Goal: Task Accomplishment & Management: Manage account settings

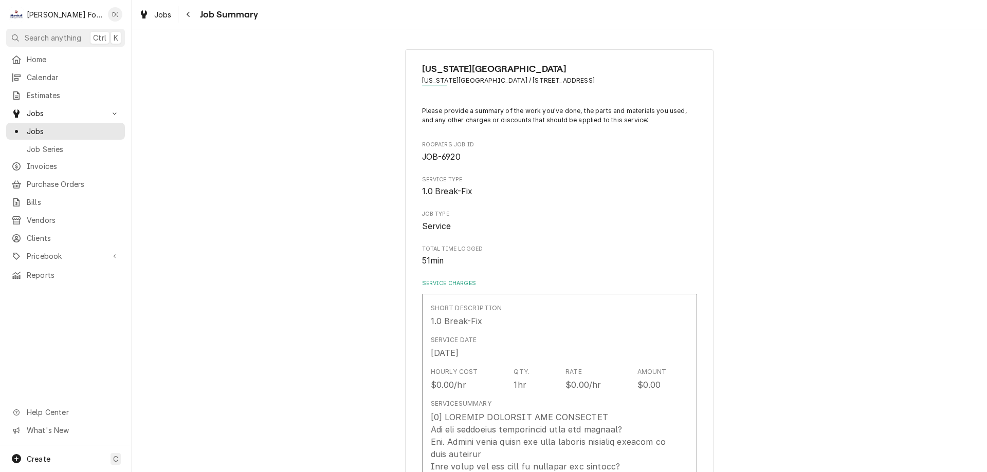
scroll to position [1234, 0]
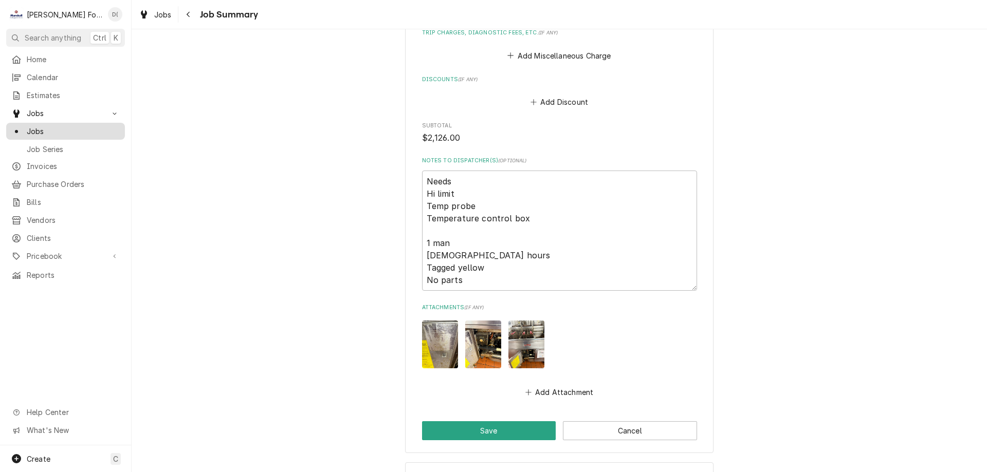
click at [57, 127] on span "Jobs" at bounding box center [73, 131] width 93 height 11
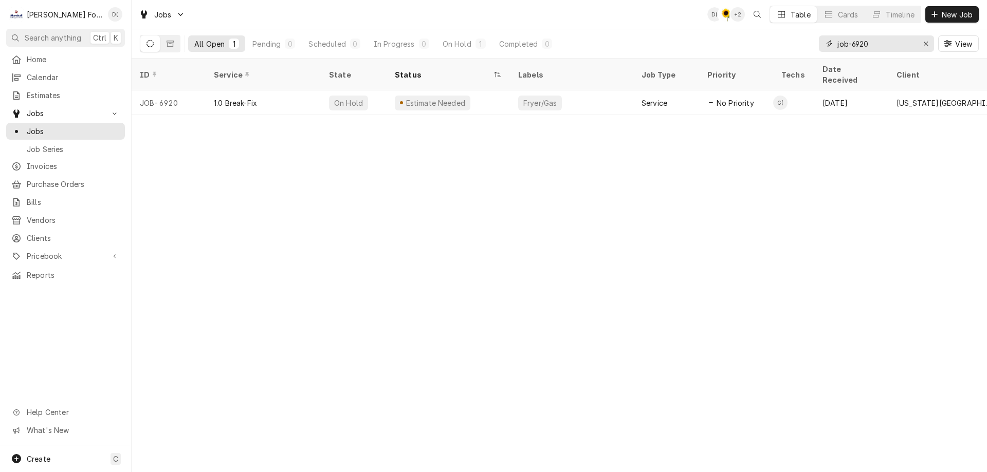
click at [876, 42] on input "job-6920" at bounding box center [875, 43] width 77 height 16
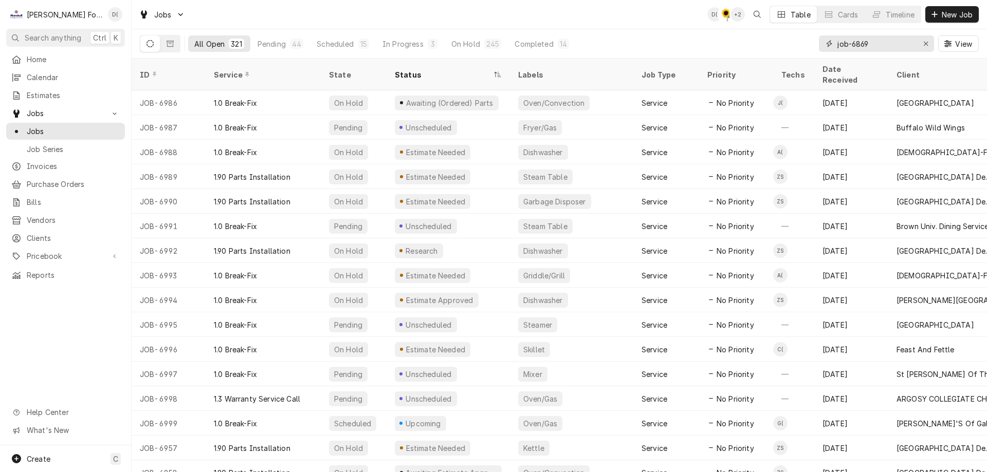
type input "job-6869"
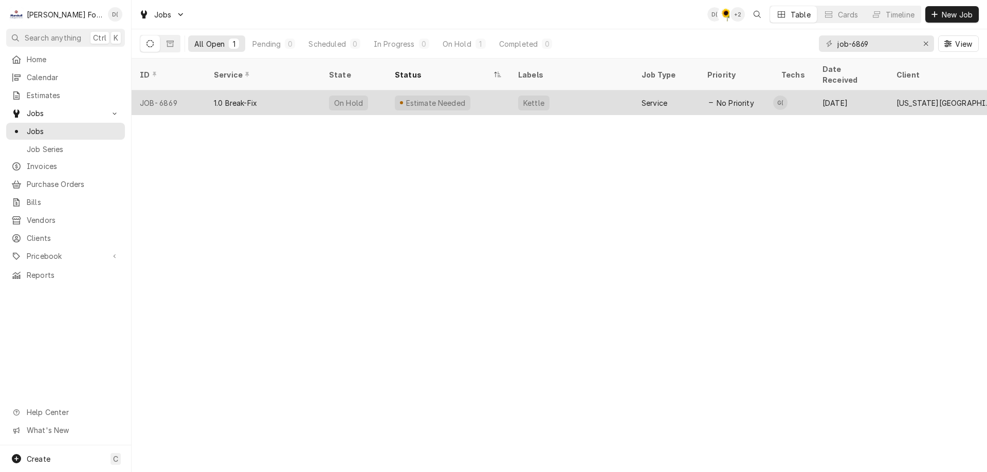
click at [470, 92] on div "Estimate Needed" at bounding box center [448, 102] width 123 height 25
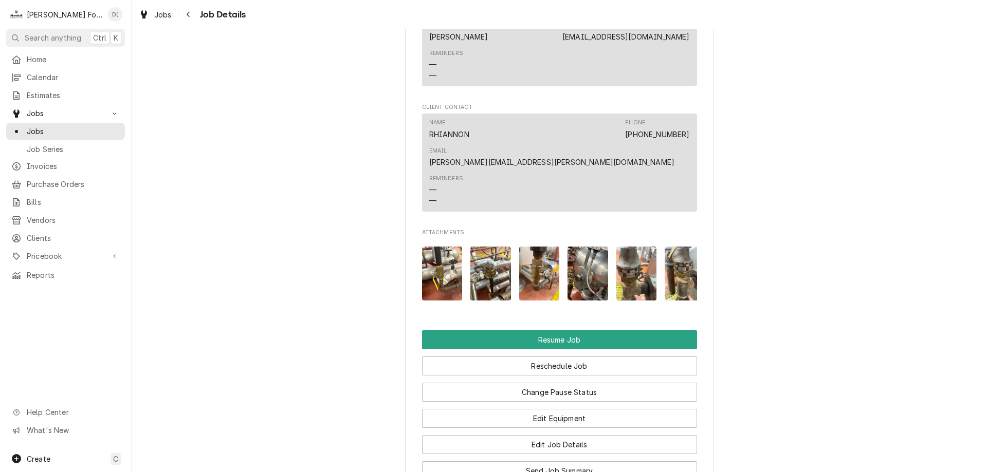
scroll to position [1285, 0]
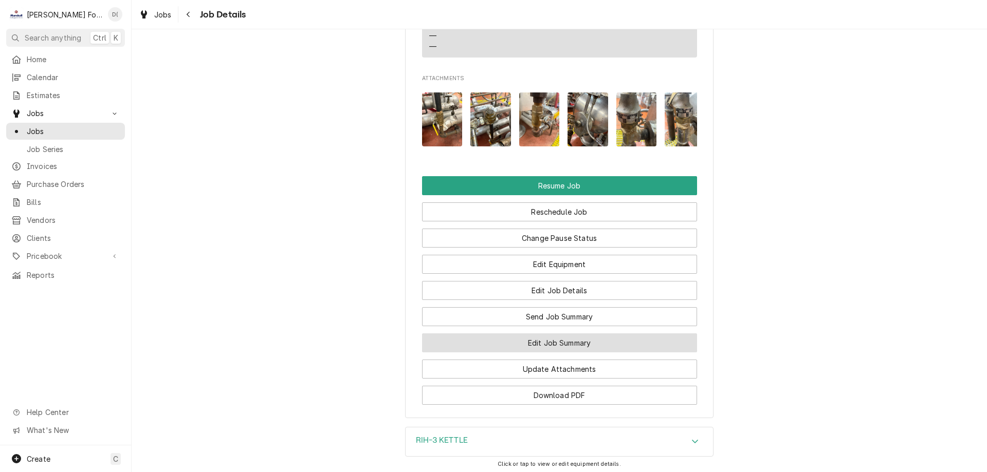
click at [519, 334] on button "Edit Job Summary" at bounding box center [559, 343] width 275 height 19
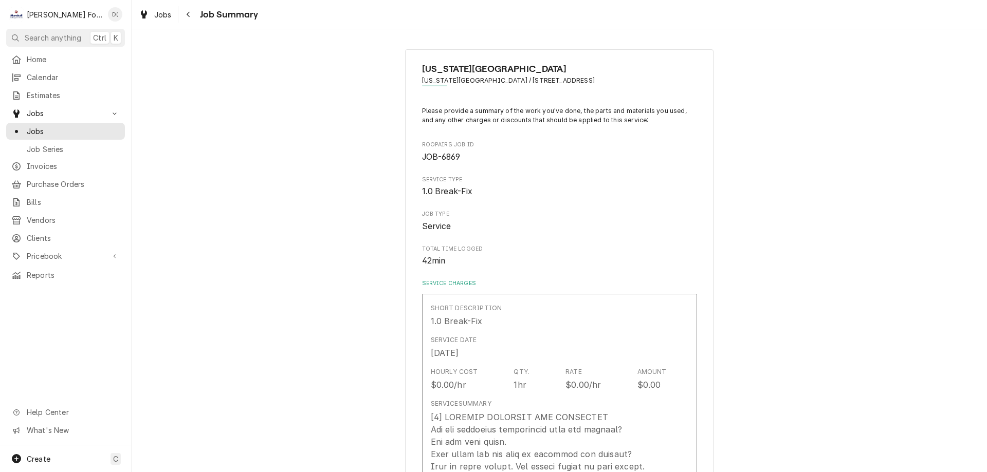
type textarea "x"
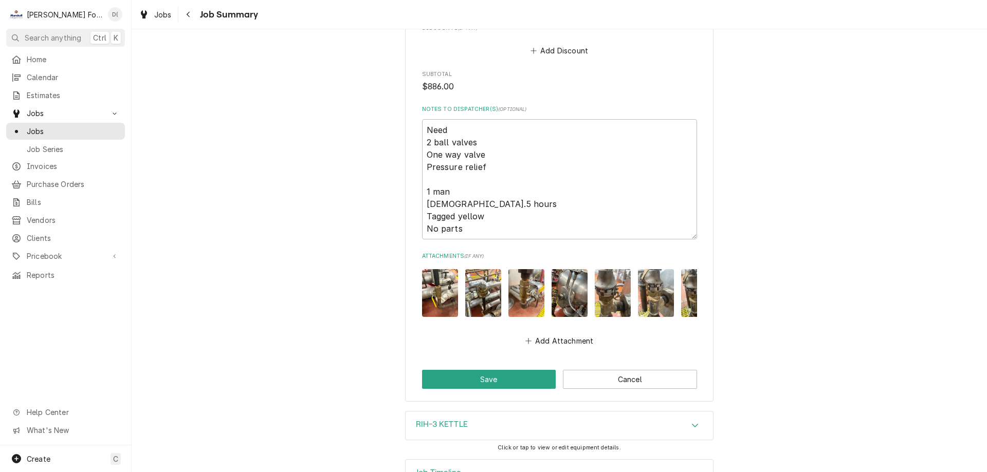
scroll to position [1304, 0]
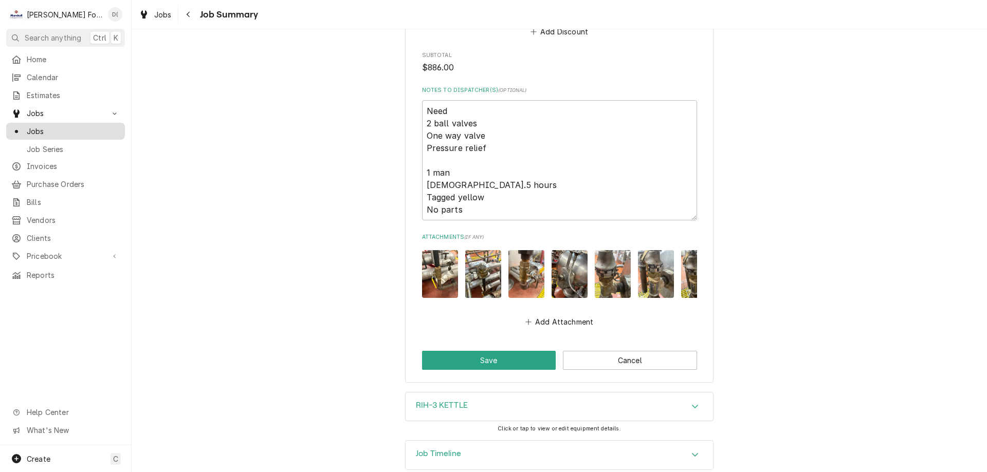
click at [56, 130] on span "Jobs" at bounding box center [73, 131] width 93 height 11
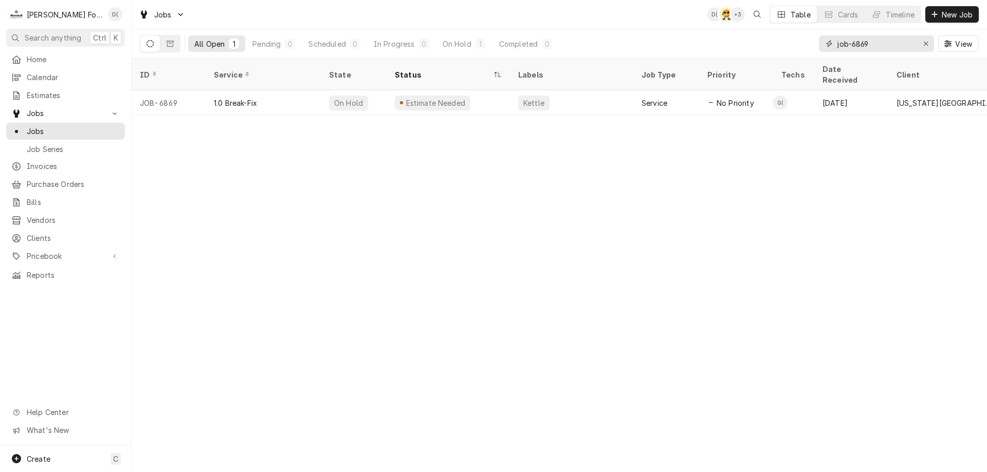
click at [877, 44] on input "job-6869" at bounding box center [875, 43] width 77 height 16
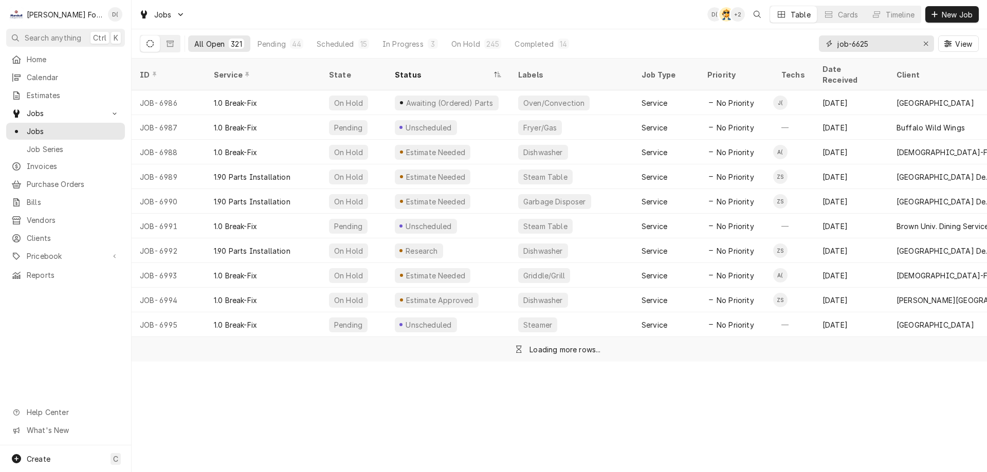
type input "job-6625"
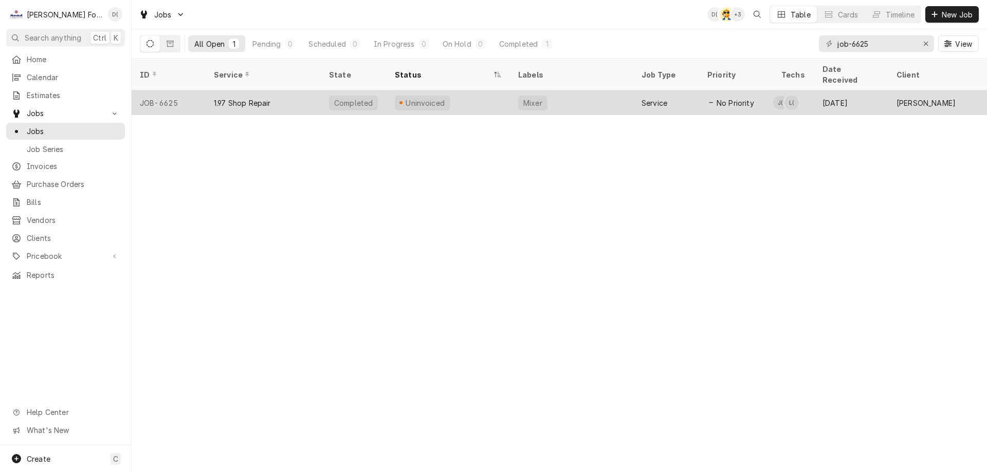
click at [483, 91] on div "Uninvoiced" at bounding box center [448, 102] width 123 height 25
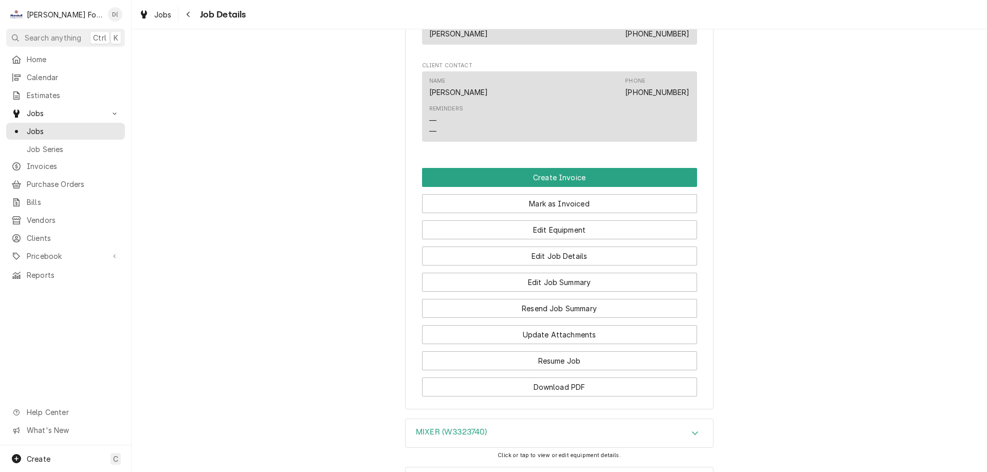
scroll to position [872, 0]
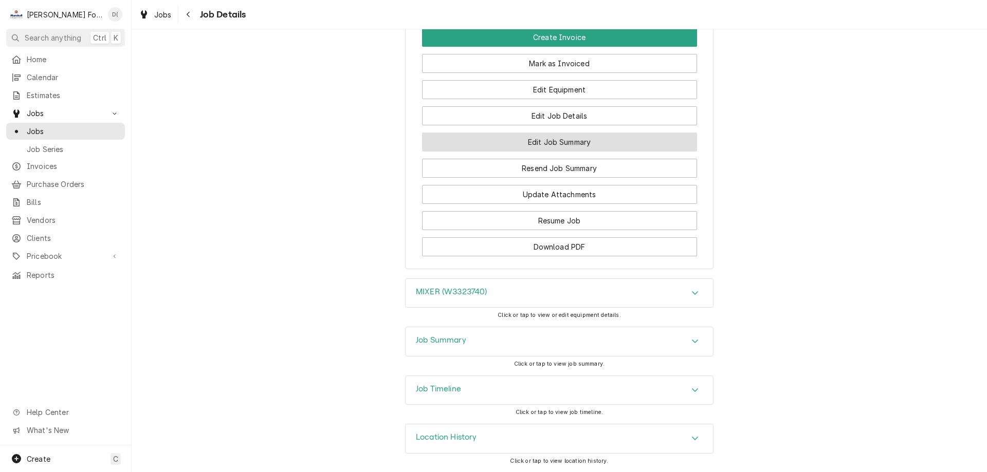
click at [562, 142] on button "Edit Job Summary" at bounding box center [559, 142] width 275 height 19
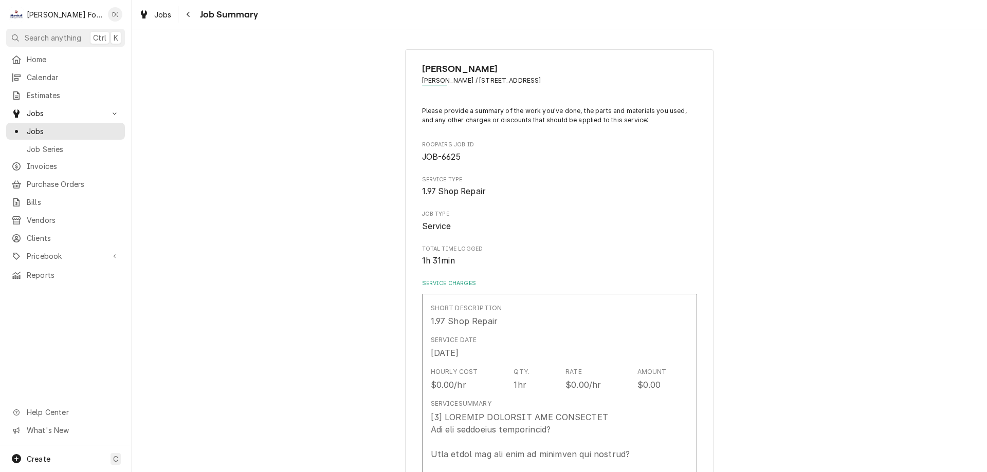
type textarea "x"
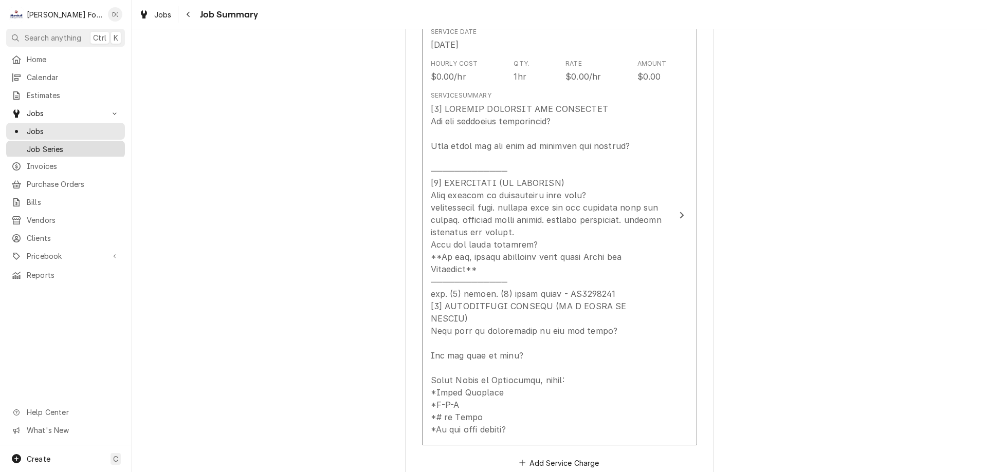
scroll to position [257, 0]
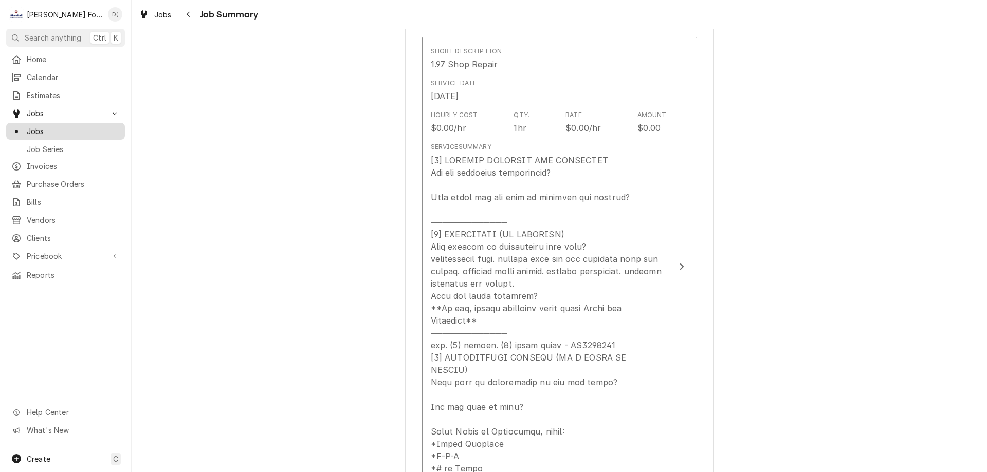
drag, startPoint x: 89, startPoint y: 130, endPoint x: 84, endPoint y: 125, distance: 6.5
click at [89, 129] on span "Jobs" at bounding box center [73, 131] width 93 height 11
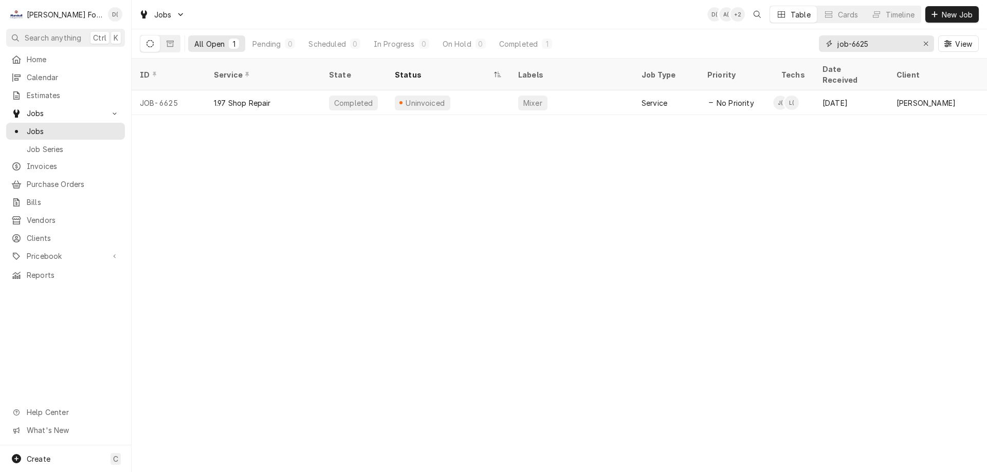
click at [881, 40] on input "job-6625" at bounding box center [875, 43] width 77 height 16
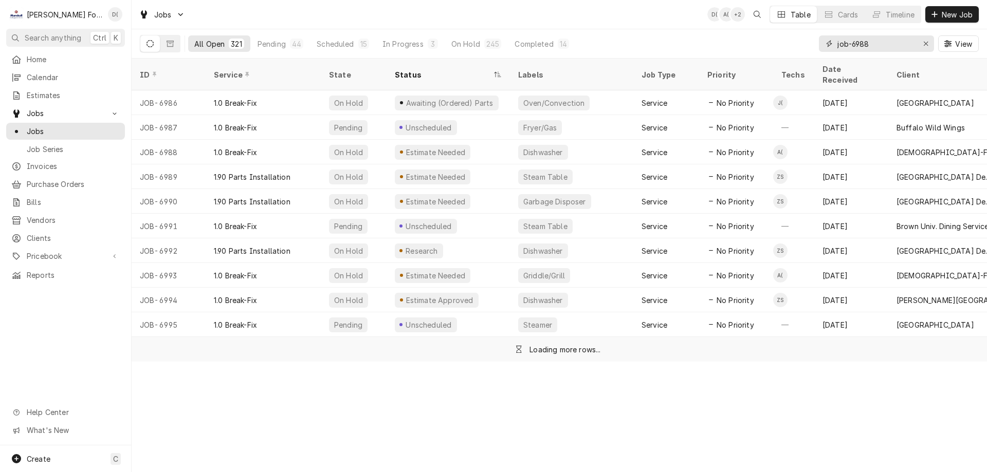
type input "job-6988"
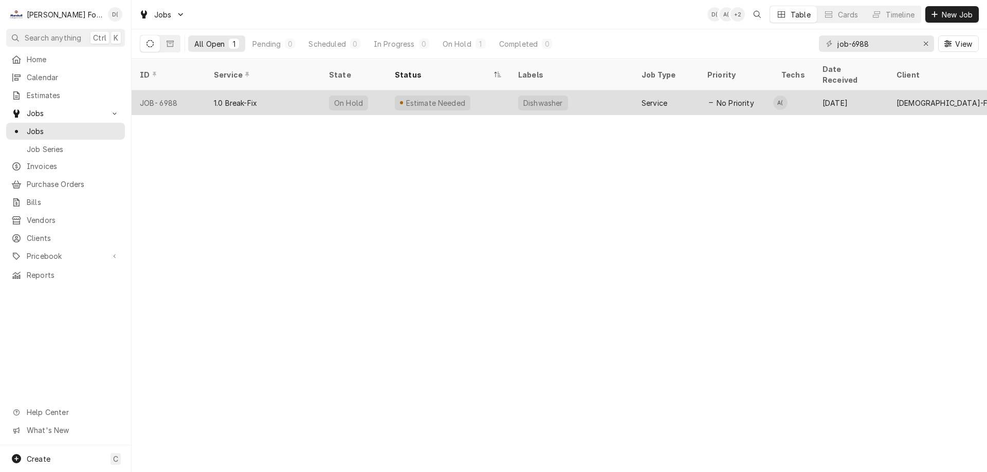
click at [469, 93] on div "Estimate Needed" at bounding box center [448, 102] width 123 height 25
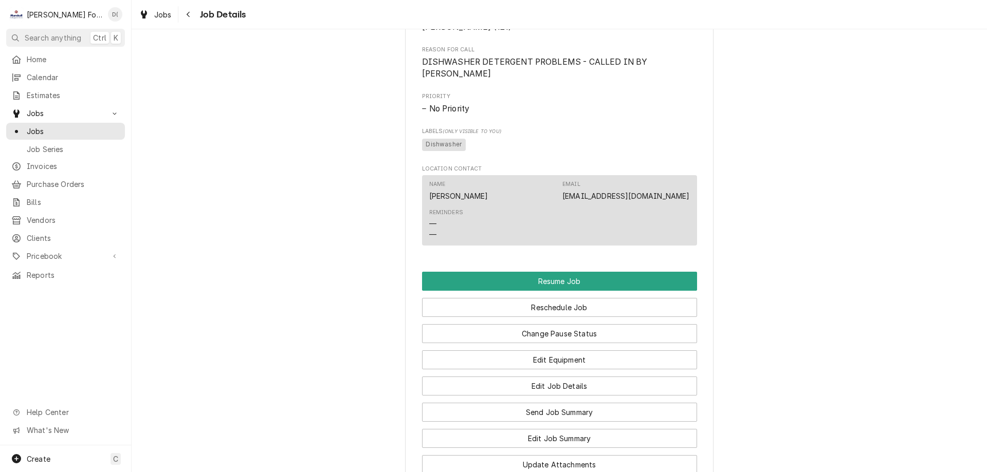
scroll to position [925, 0]
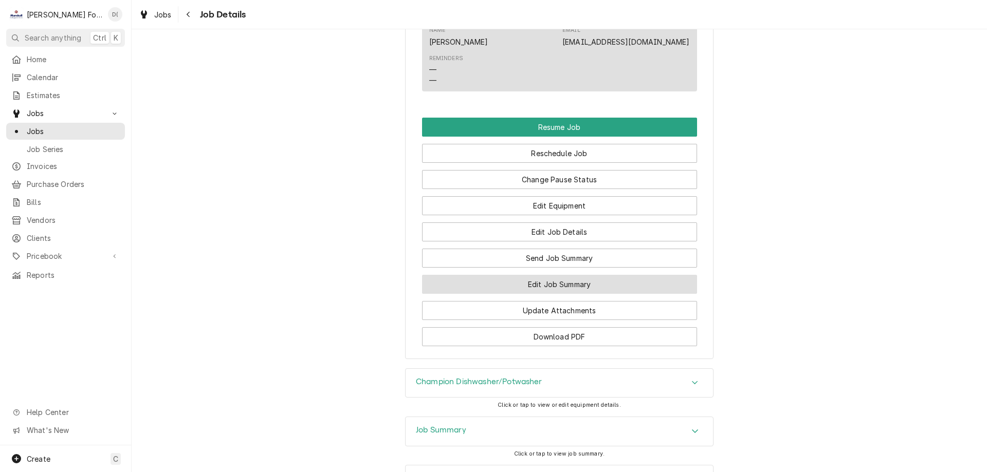
click at [524, 283] on button "Edit Job Summary" at bounding box center [559, 284] width 275 height 19
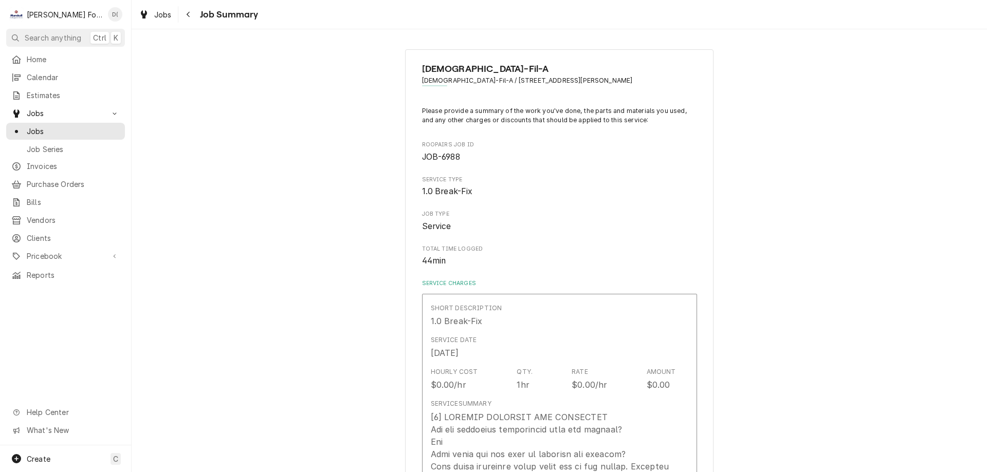
type textarea "x"
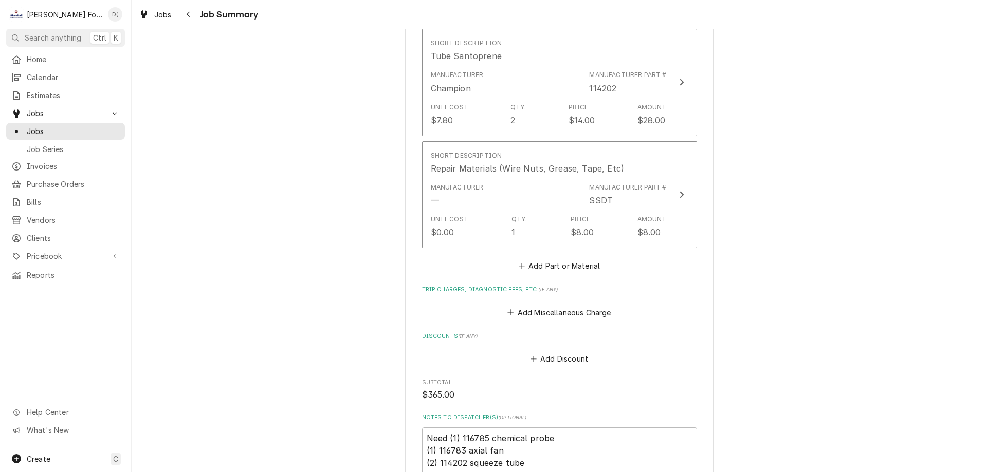
scroll to position [1080, 0]
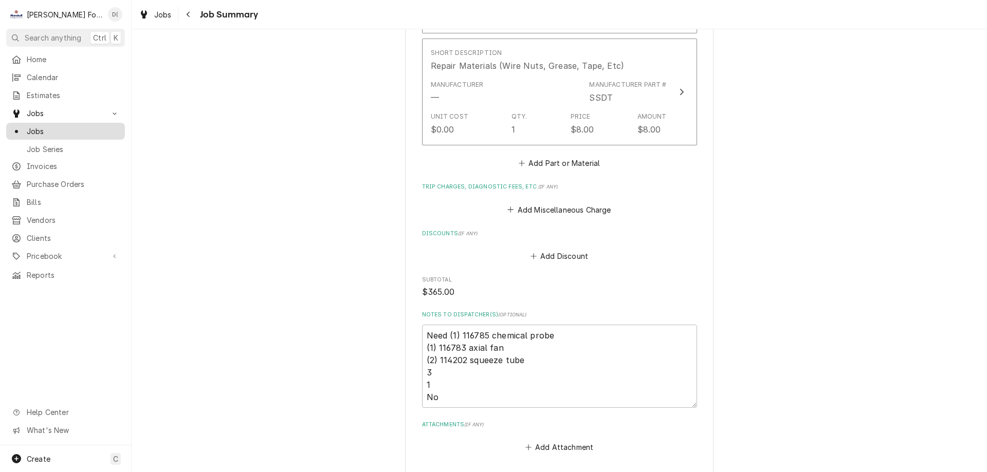
click at [74, 126] on span "Jobs" at bounding box center [73, 131] width 93 height 11
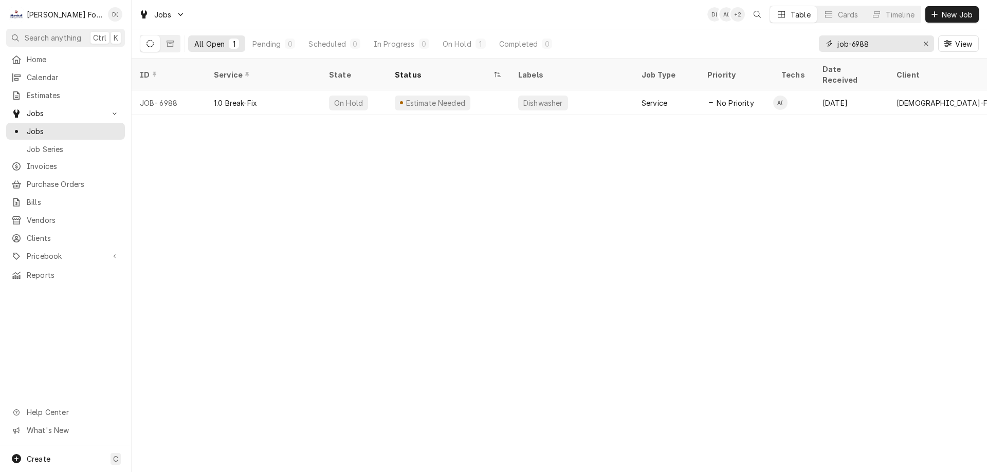
click at [875, 44] on input "job-6988" at bounding box center [875, 43] width 77 height 16
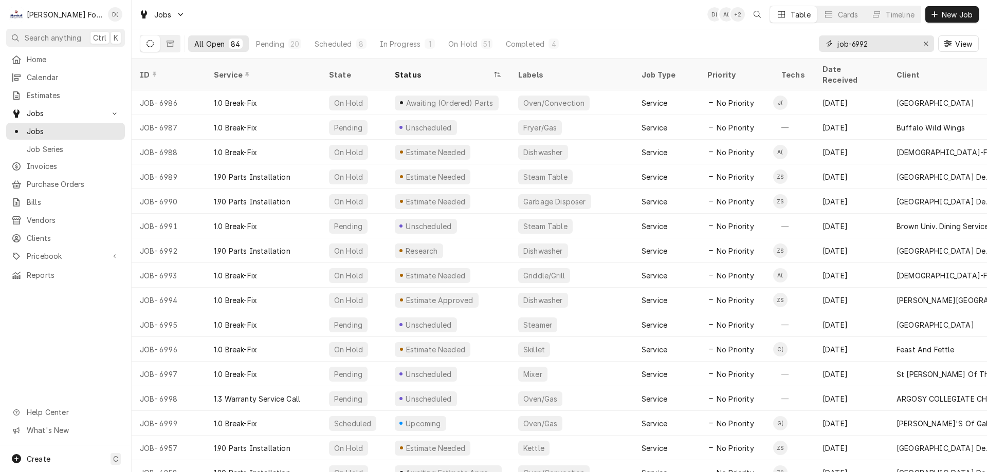
type input "job-6992"
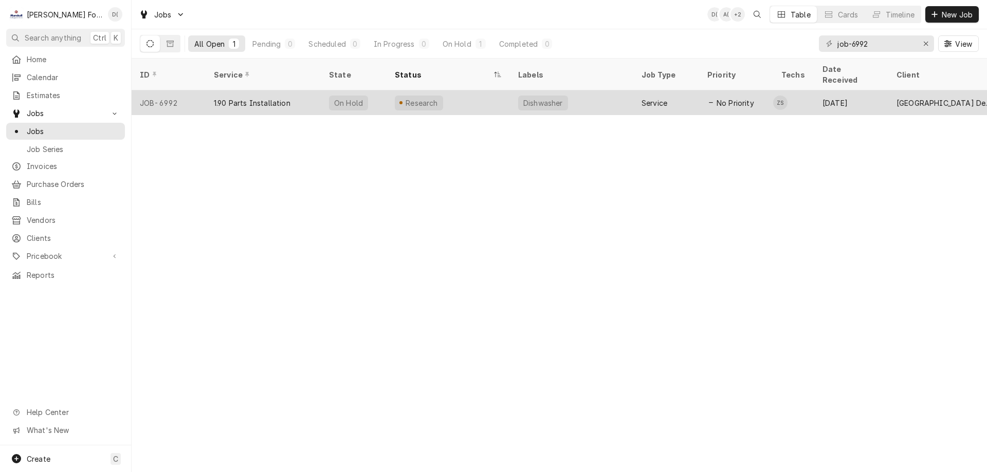
click at [453, 96] on div "Research" at bounding box center [448, 102] width 123 height 25
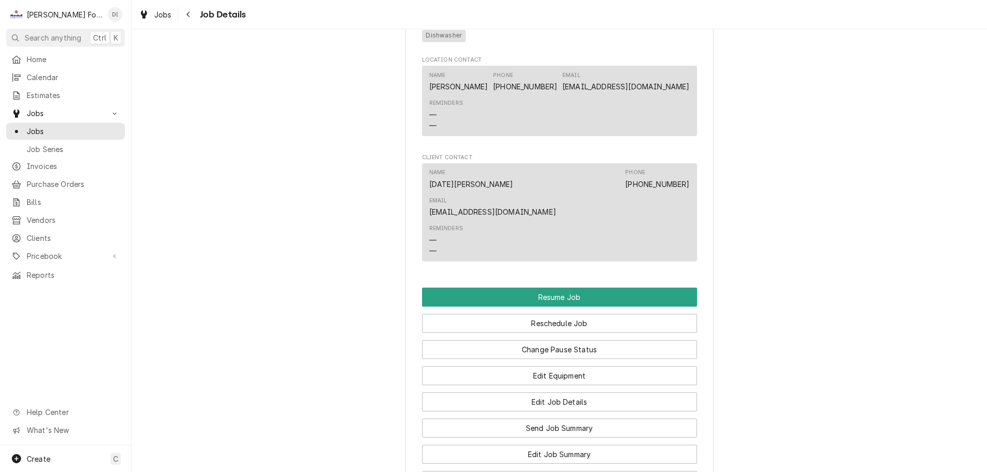
scroll to position [925, 0]
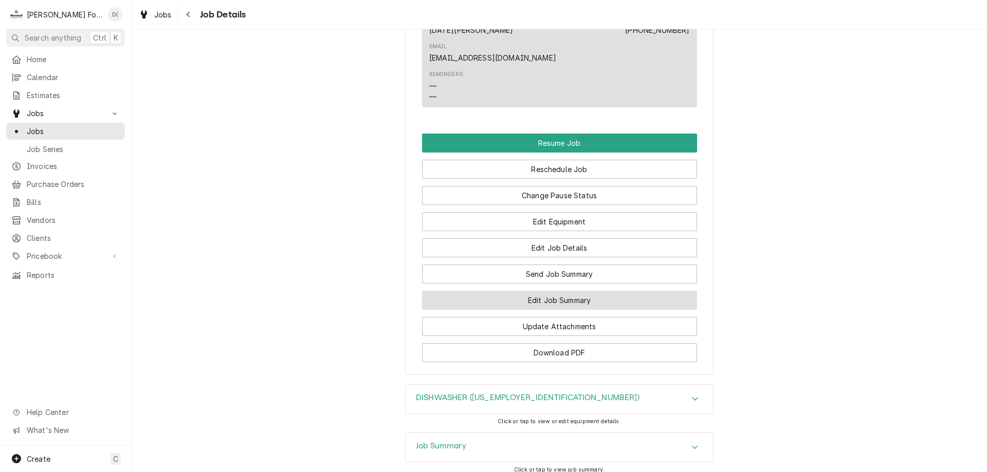
click at [513, 291] on button "Edit Job Summary" at bounding box center [559, 300] width 275 height 19
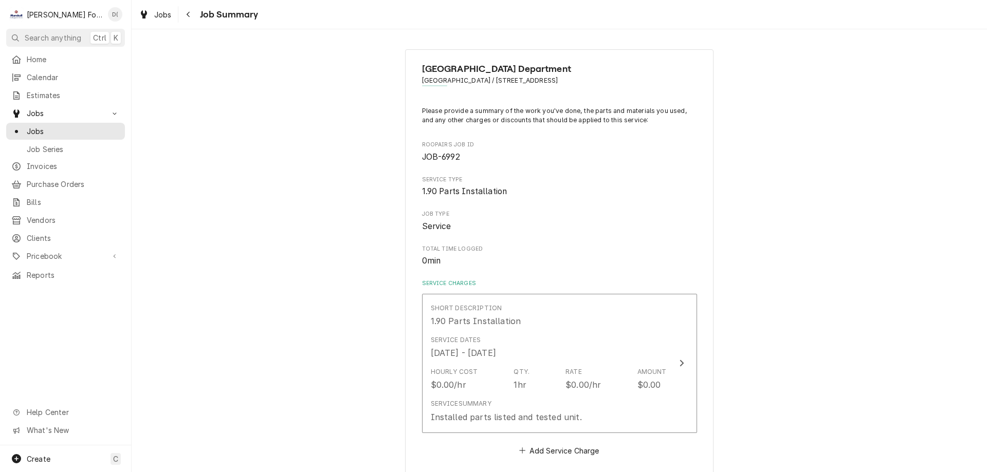
type textarea "x"
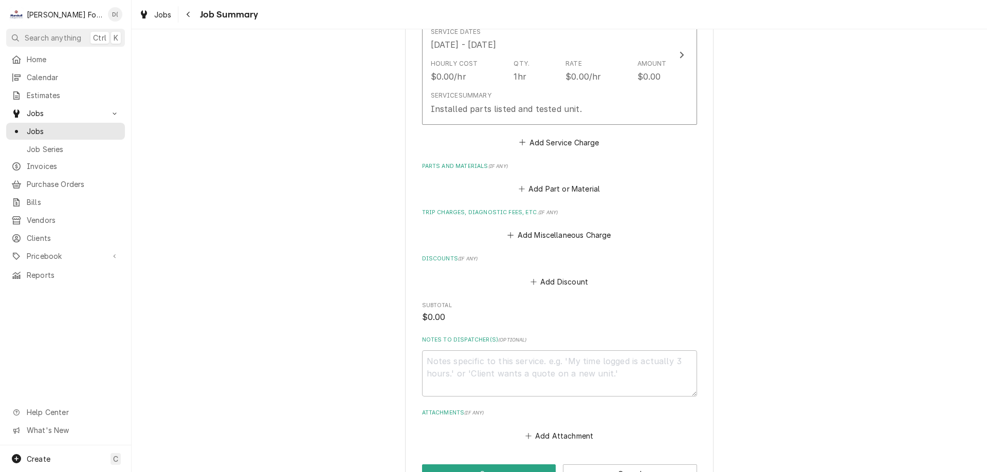
scroll to position [439, 0]
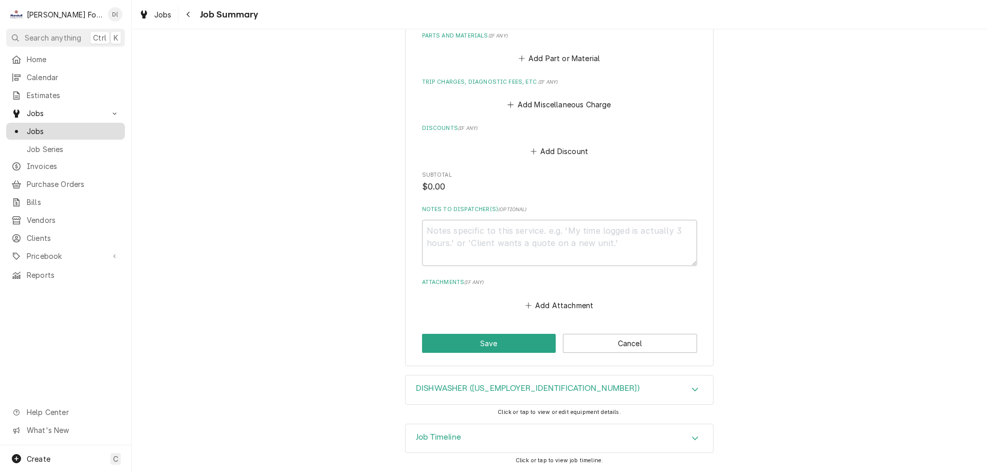
click at [74, 126] on span "Jobs" at bounding box center [73, 131] width 93 height 11
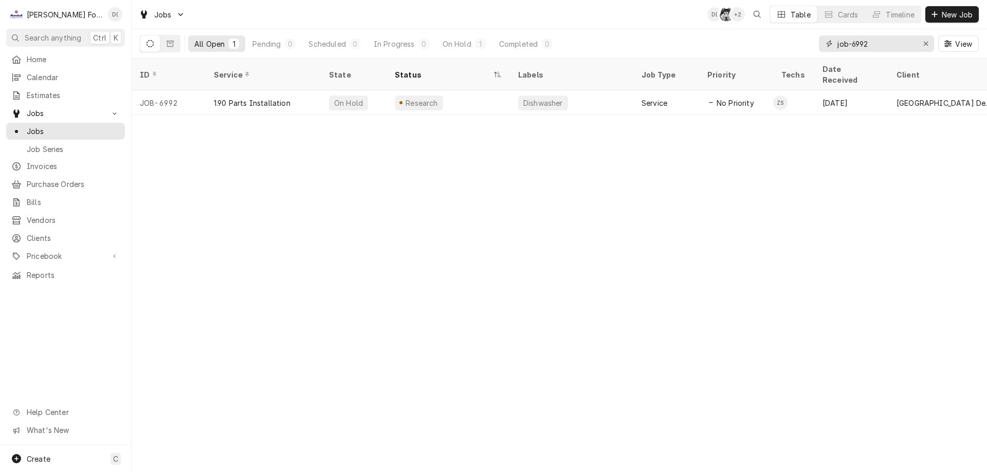
click at [887, 48] on input "job-6992" at bounding box center [875, 43] width 77 height 16
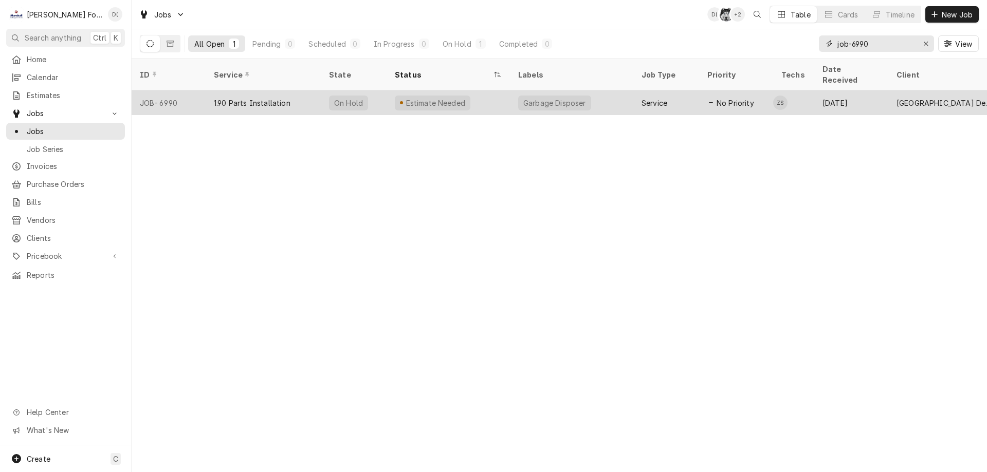
type input "job-6990"
click at [506, 92] on div "Estimate Needed" at bounding box center [448, 102] width 123 height 25
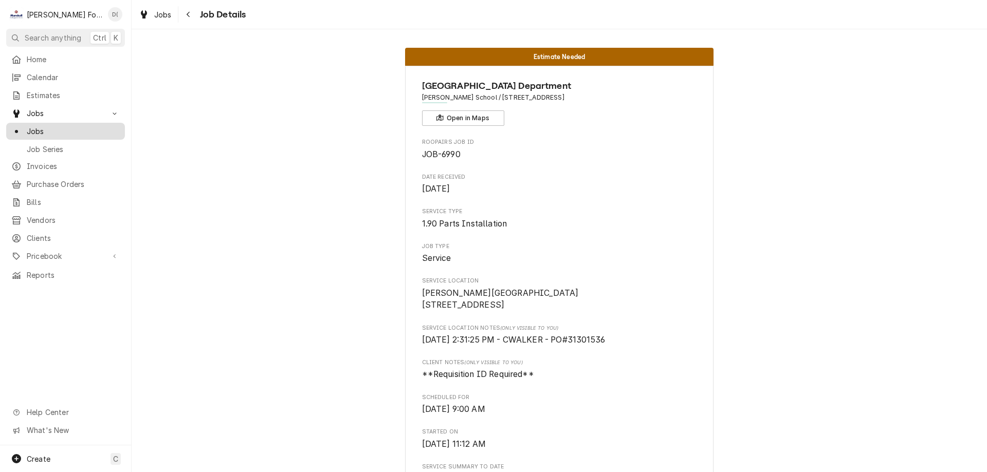
click at [79, 126] on span "Jobs" at bounding box center [73, 131] width 93 height 11
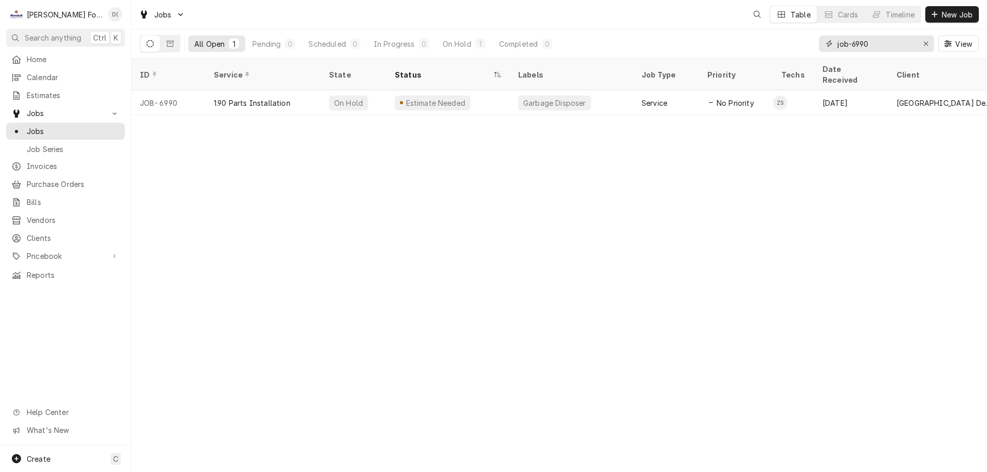
click at [896, 42] on input "job-6990" at bounding box center [875, 43] width 77 height 16
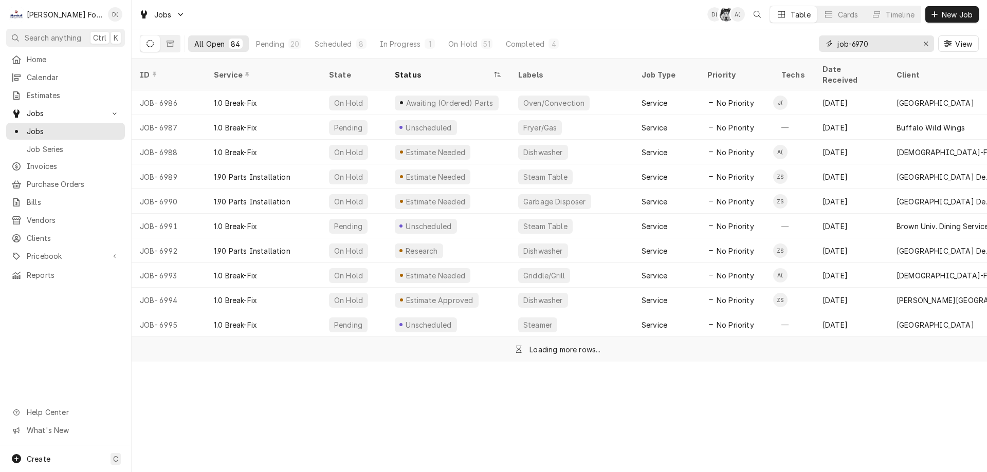
type input "job-6970"
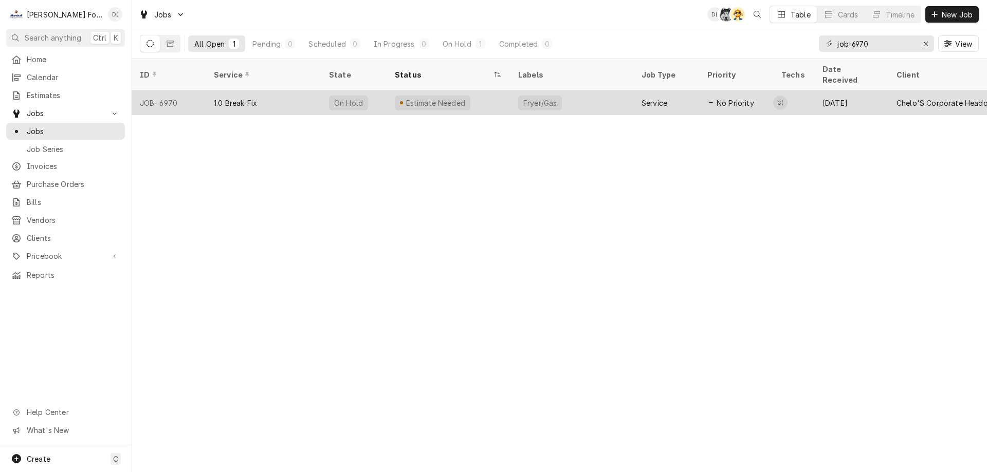
click at [318, 90] on div "1.0 Break-Fix" at bounding box center [263, 102] width 115 height 25
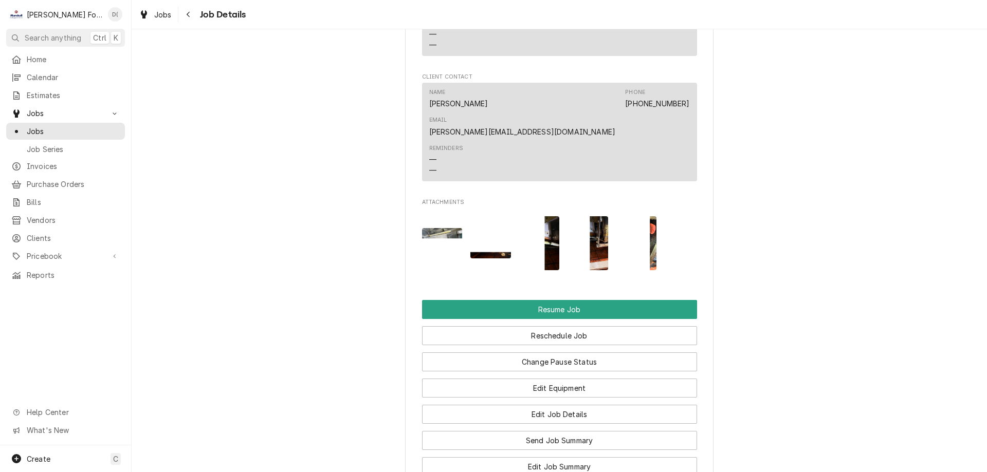
scroll to position [1080, 0]
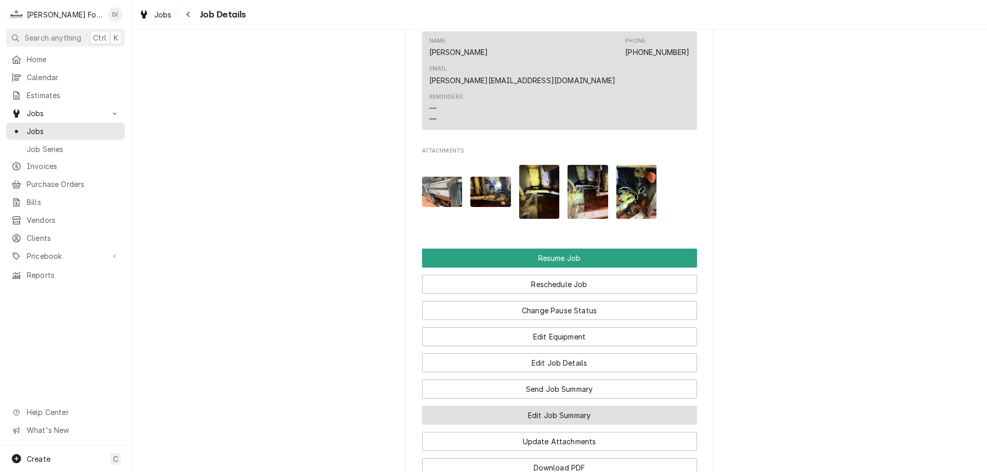
click at [555, 406] on button "Edit Job Summary" at bounding box center [559, 415] width 275 height 19
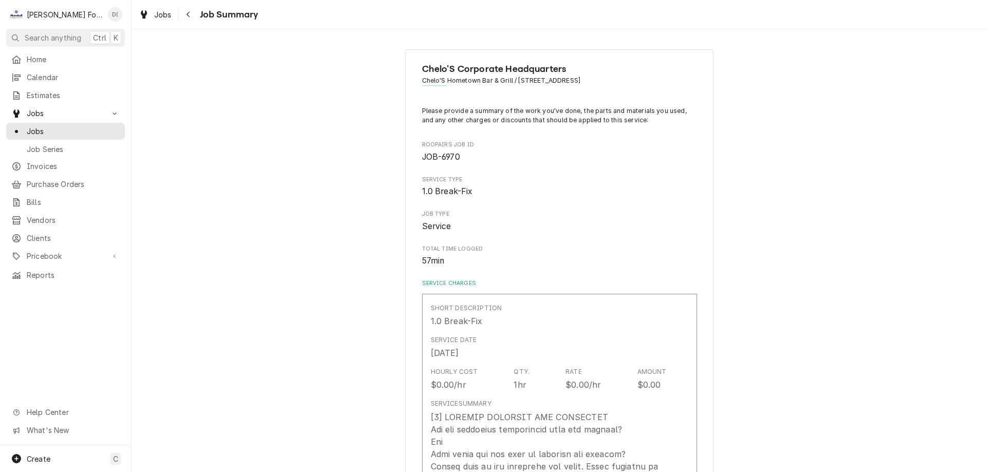
type textarea "x"
click at [64, 129] on span "Jobs" at bounding box center [73, 131] width 93 height 11
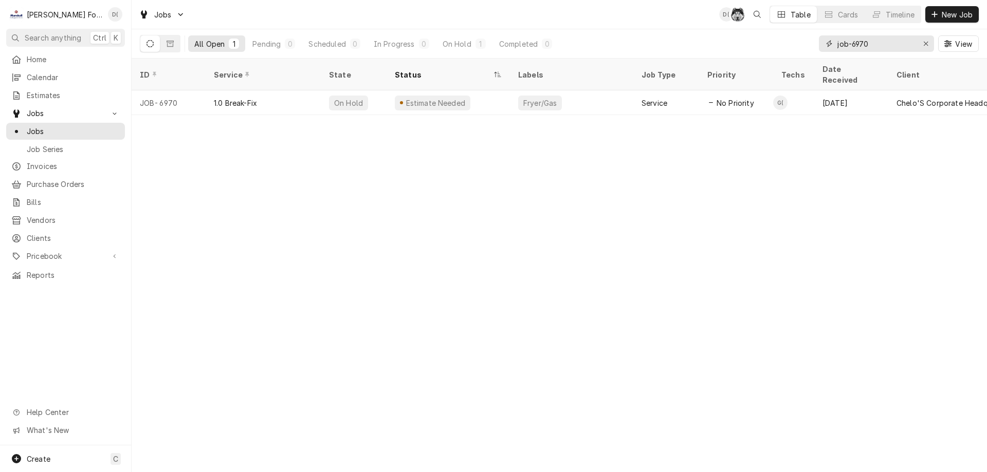
click at [887, 43] on input "job-6970" at bounding box center [875, 43] width 77 height 16
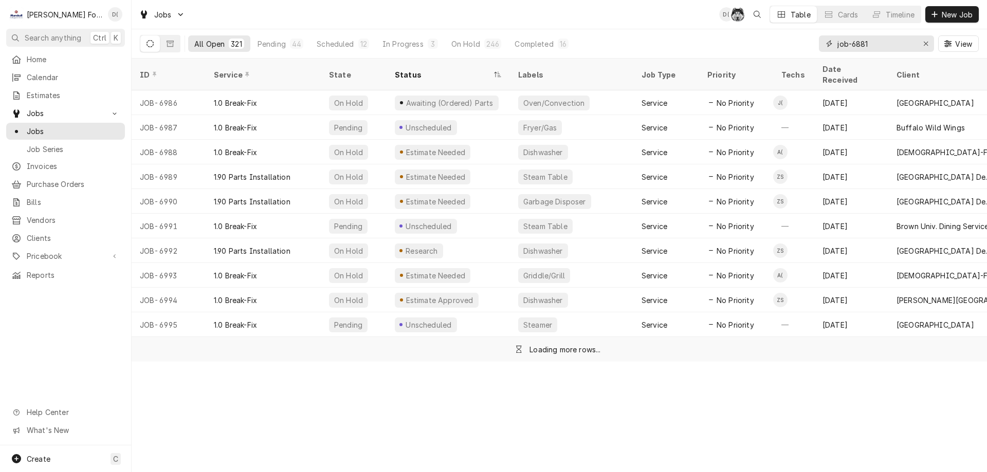
type input "job-6881"
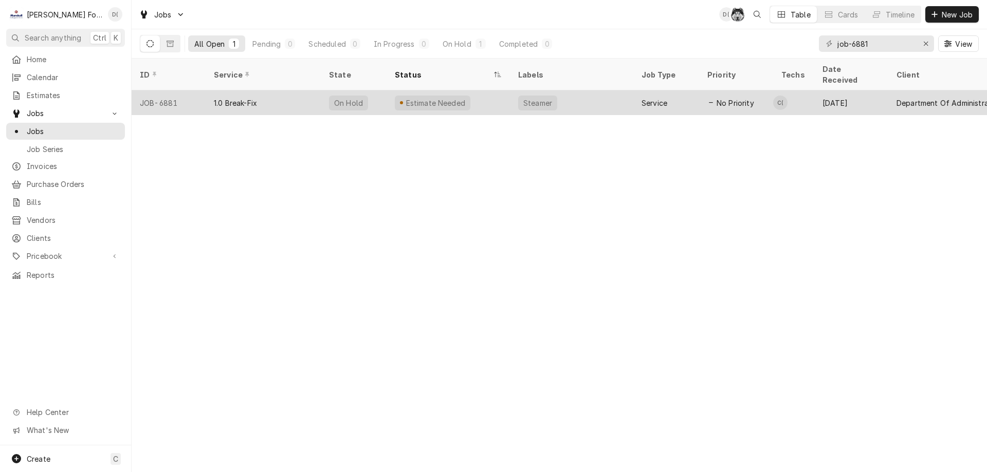
click at [491, 90] on div "Estimate Needed" at bounding box center [448, 102] width 123 height 25
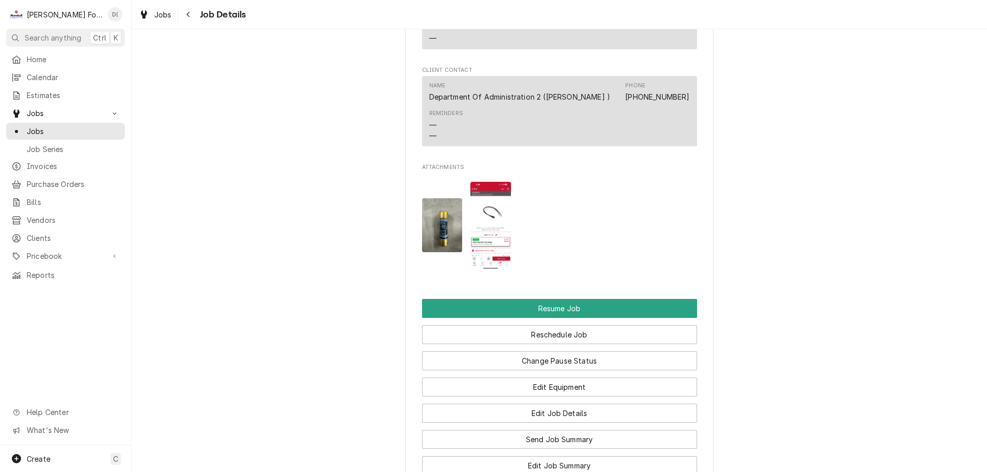
scroll to position [1285, 0]
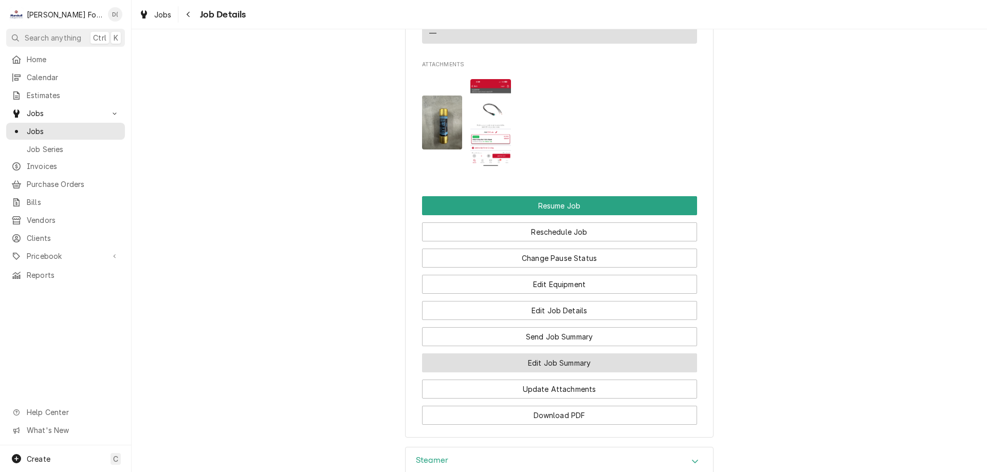
click at [529, 372] on button "Edit Job Summary" at bounding box center [559, 363] width 275 height 19
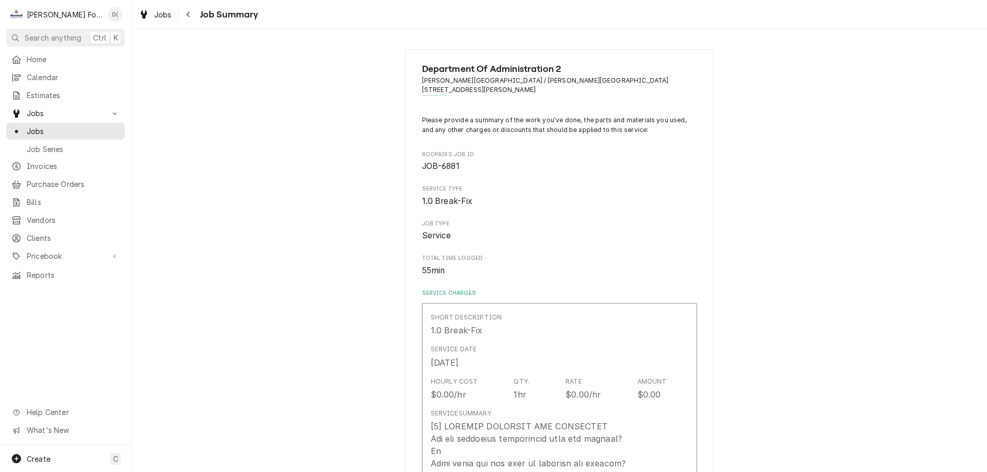
type textarea "x"
click at [58, 126] on span "Jobs" at bounding box center [73, 131] width 93 height 11
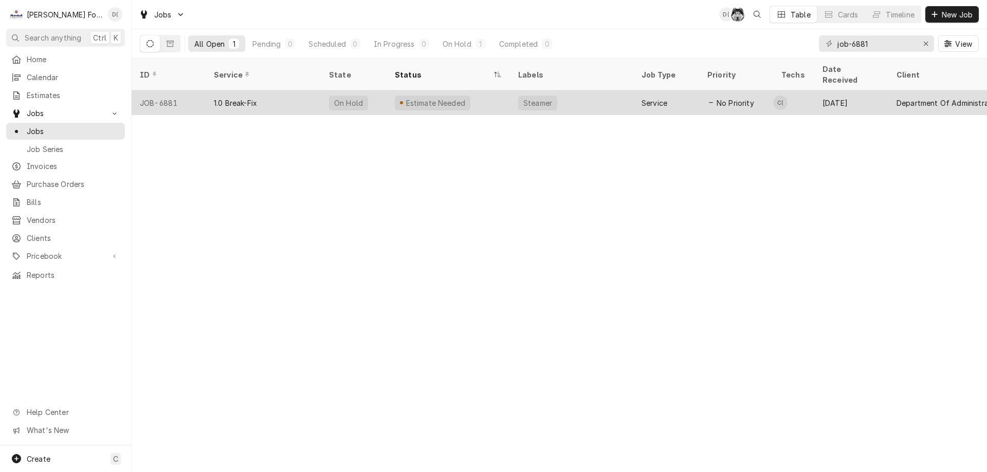
click at [494, 93] on div "Estimate Needed" at bounding box center [448, 102] width 123 height 25
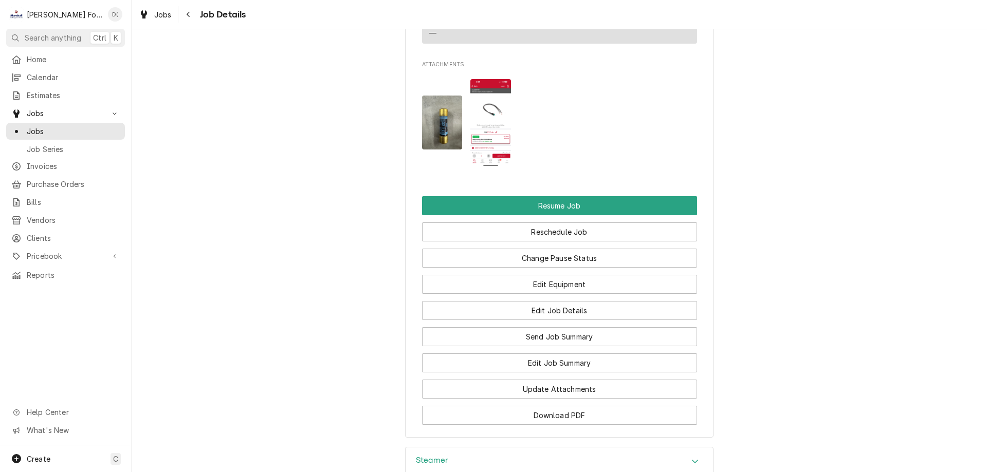
scroll to position [1440, 0]
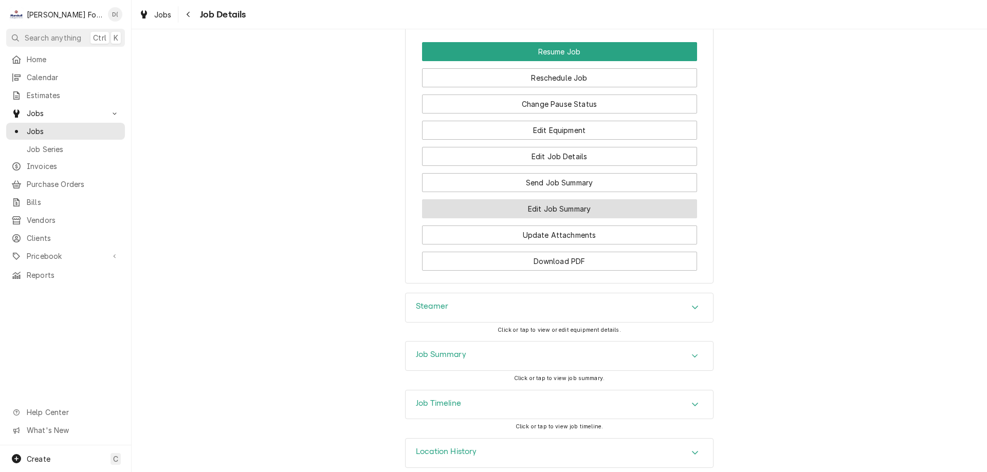
click at [534, 218] on button "Edit Job Summary" at bounding box center [559, 208] width 275 height 19
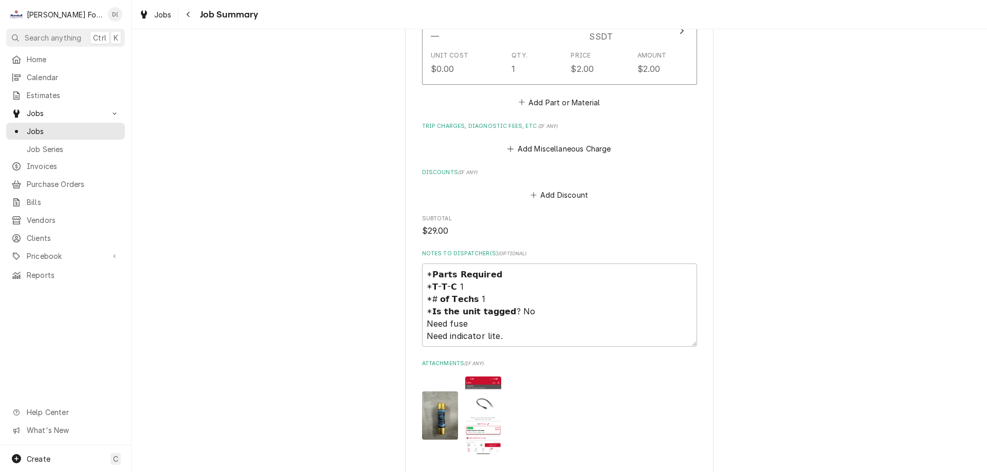
scroll to position [1028, 0]
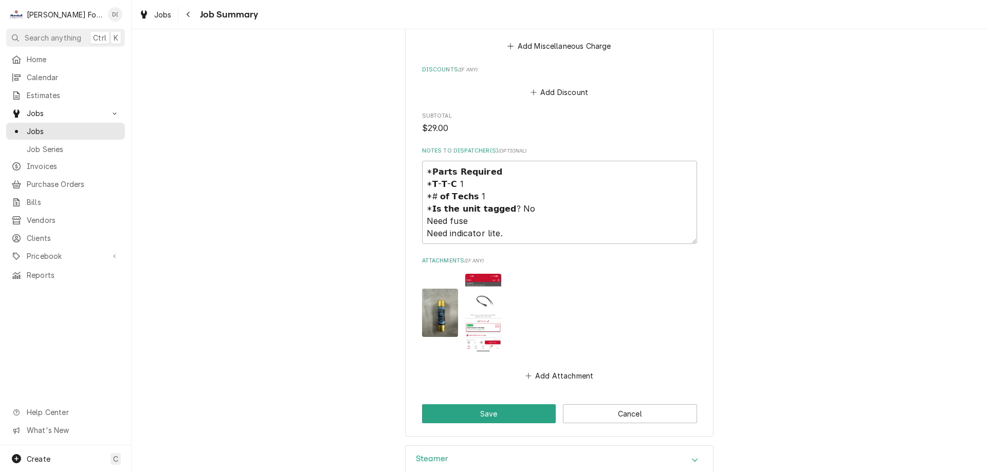
click at [426, 299] on img "Attachments" at bounding box center [440, 313] width 36 height 48
type textarea "x"
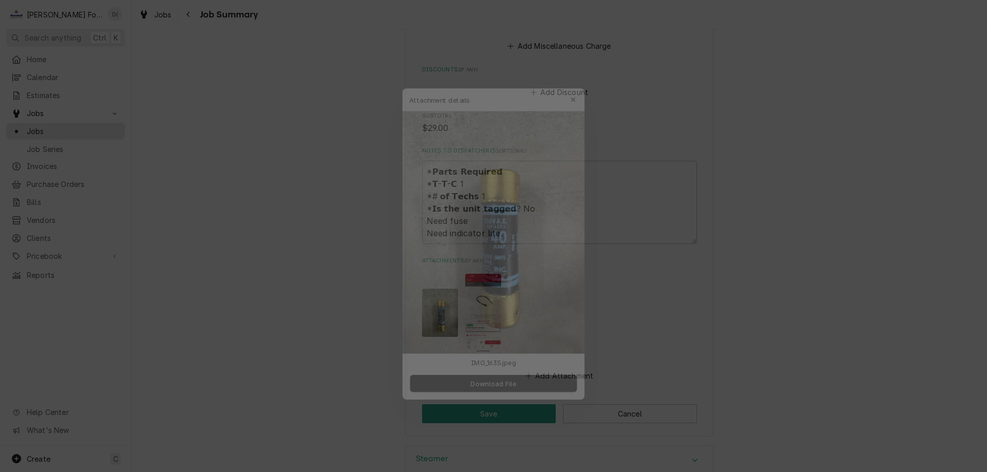
click at [493, 272] on img at bounding box center [493, 223] width 197 height 263
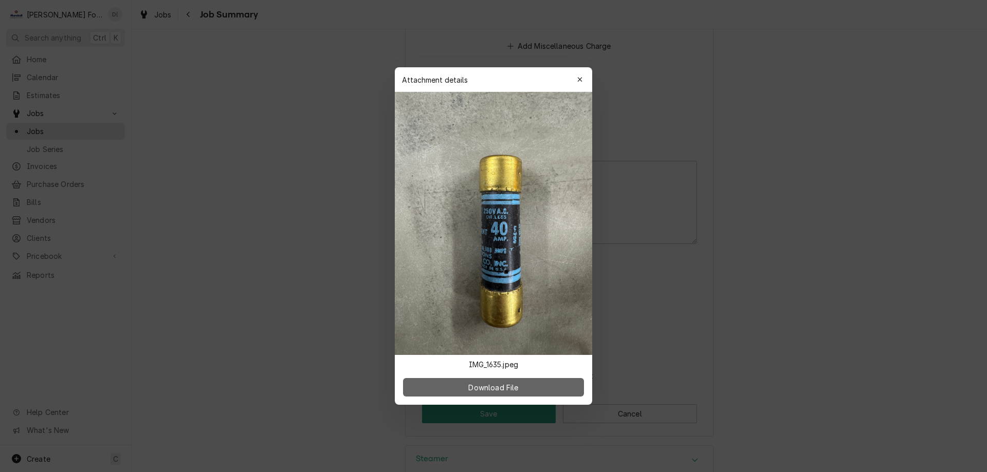
click at [489, 381] on button "Download File" at bounding box center [493, 387] width 181 height 19
click at [582, 78] on icon "button" at bounding box center [580, 79] width 6 height 7
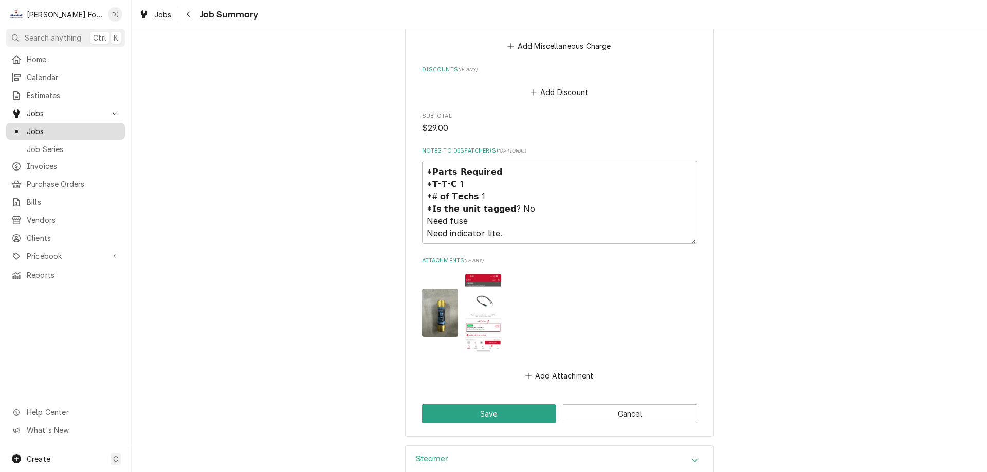
click at [67, 126] on span "Jobs" at bounding box center [73, 131] width 93 height 11
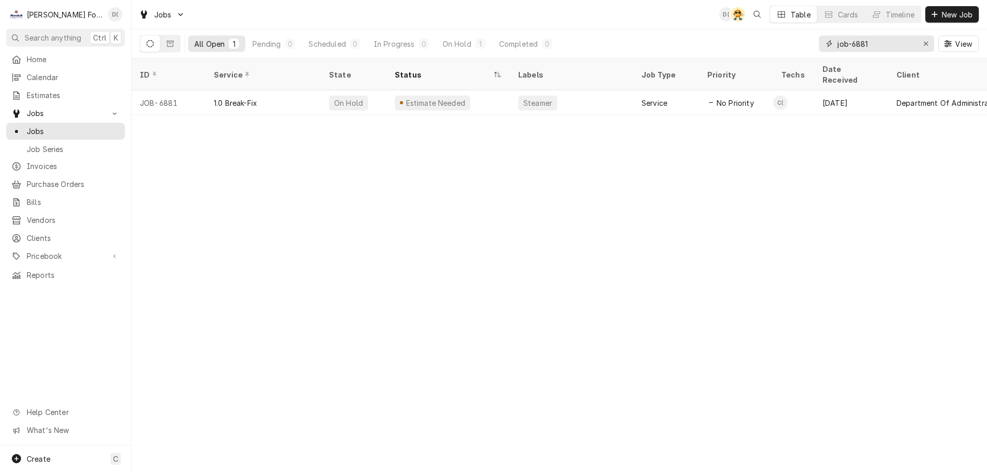
click at [879, 45] on input "job-6881" at bounding box center [875, 43] width 77 height 16
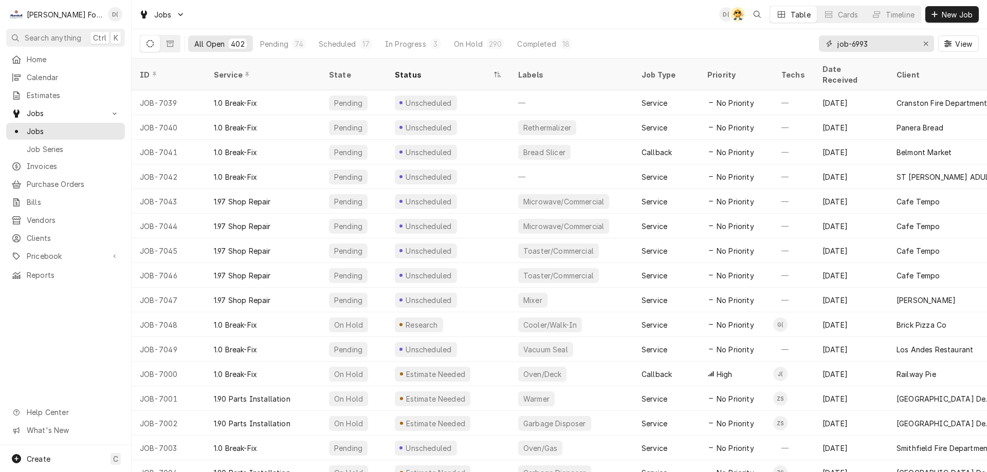
type input "job-6993"
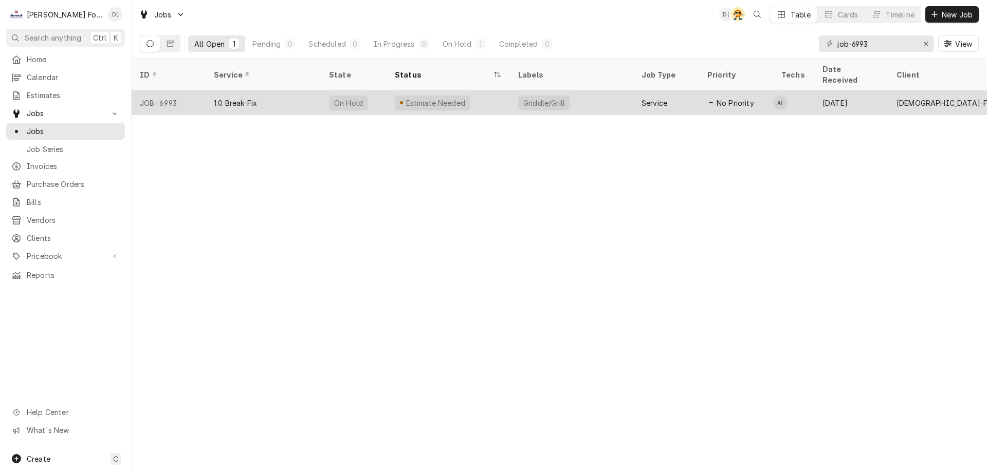
click at [480, 90] on div "Estimate Needed" at bounding box center [448, 102] width 123 height 25
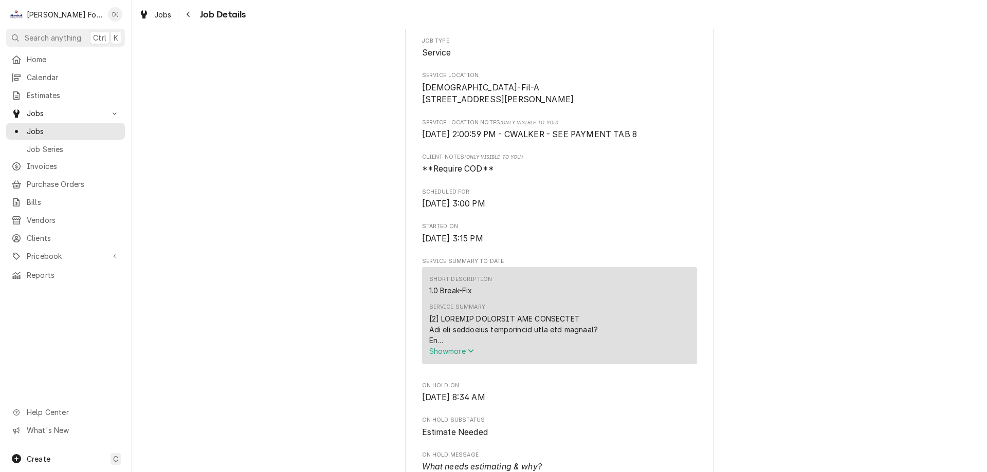
scroll to position [360, 0]
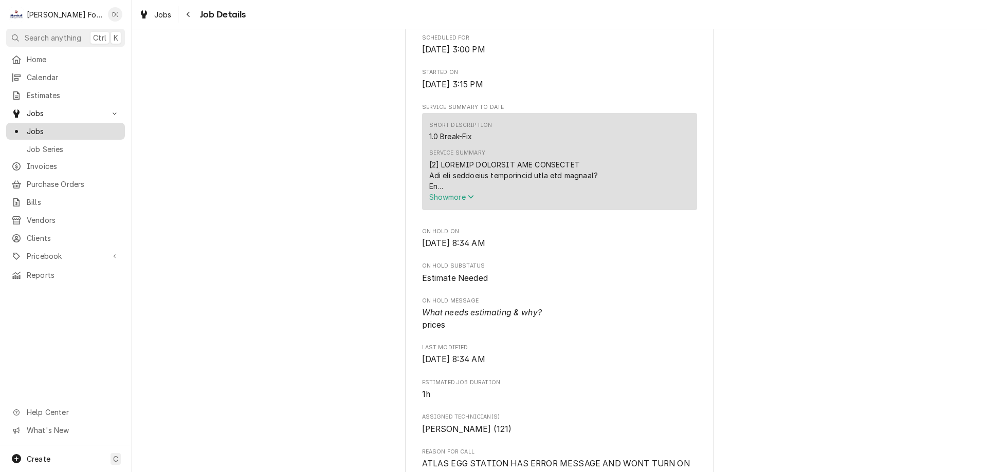
click at [77, 128] on span "Jobs" at bounding box center [73, 131] width 93 height 11
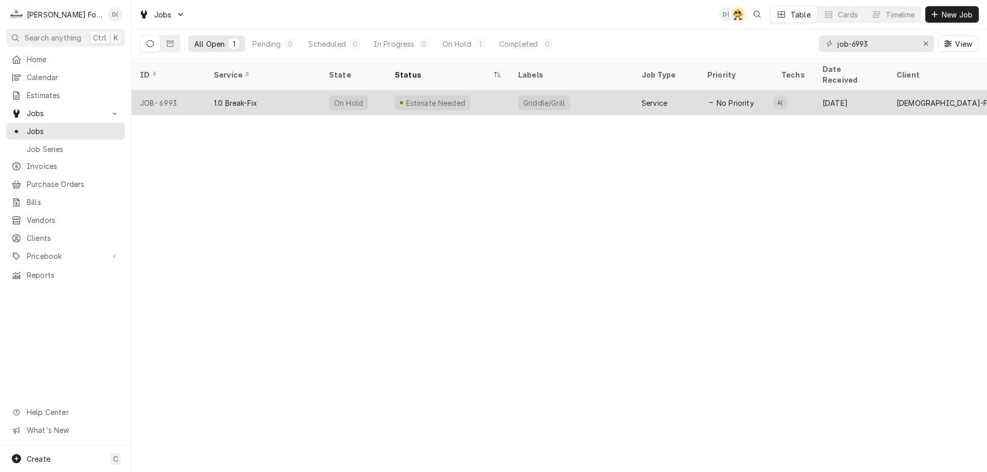
click at [503, 90] on div "Estimate Needed" at bounding box center [448, 102] width 123 height 25
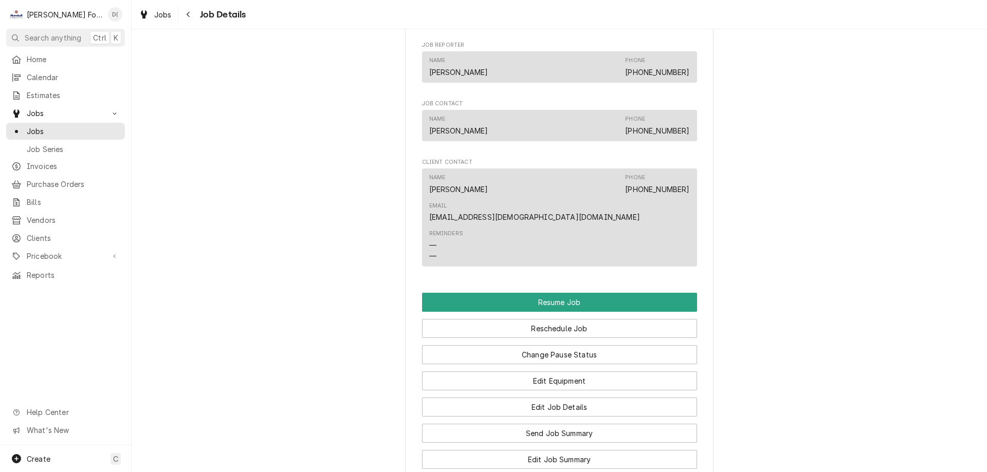
scroll to position [1028, 0]
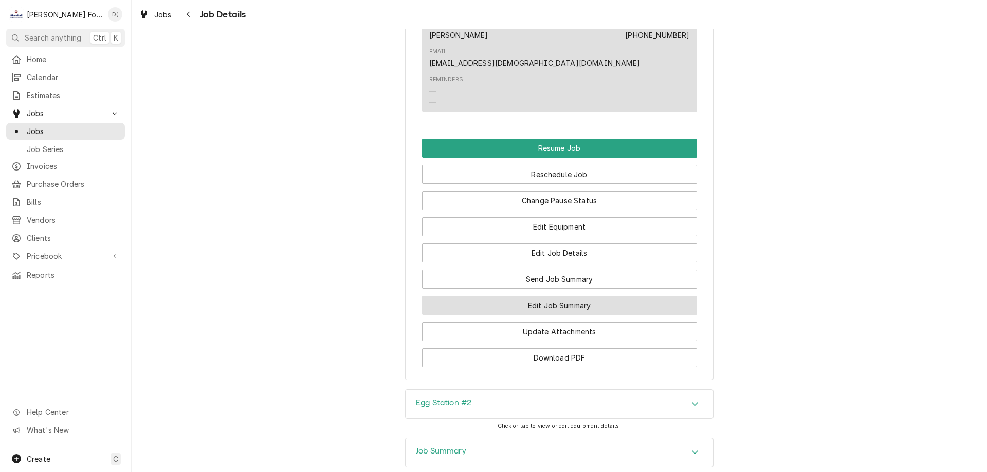
click at [539, 296] on button "Edit Job Summary" at bounding box center [559, 305] width 275 height 19
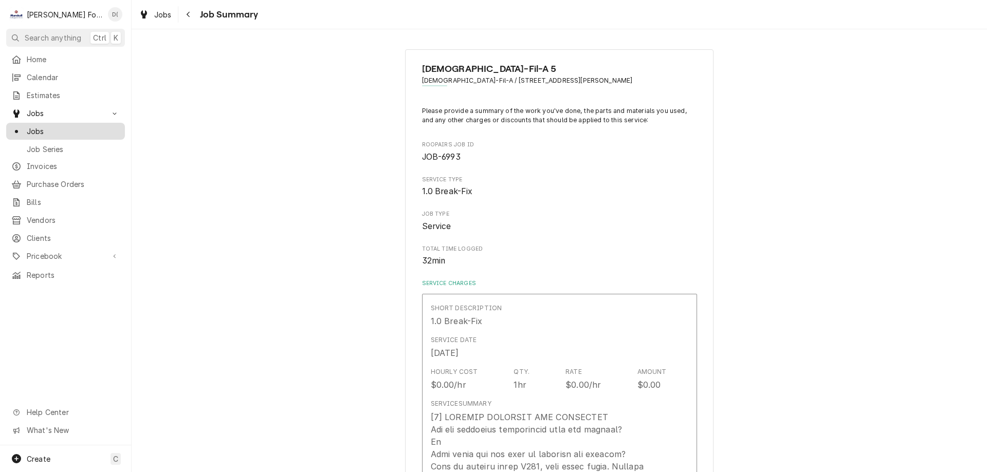
click at [60, 126] on span "Jobs" at bounding box center [73, 131] width 93 height 11
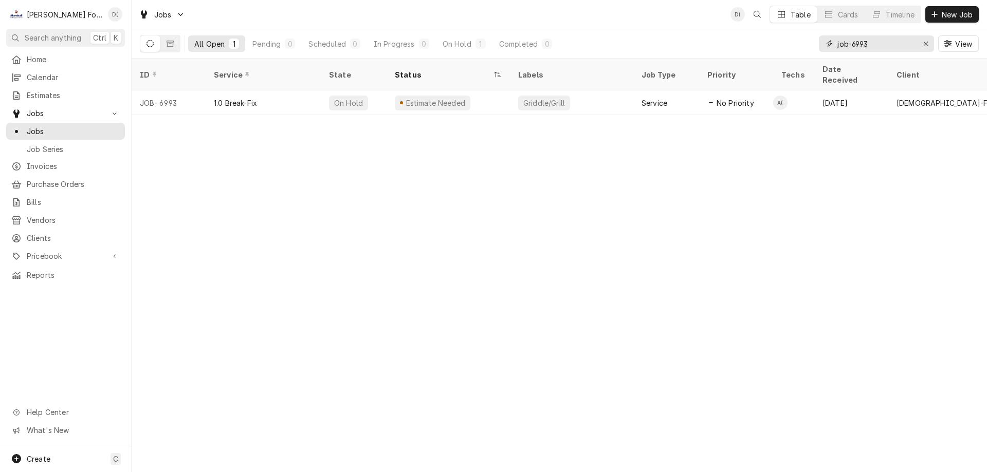
drag, startPoint x: 884, startPoint y: 41, endPoint x: 877, endPoint y: 44, distance: 7.8
click at [884, 44] on input "job-6993" at bounding box center [875, 43] width 77 height 16
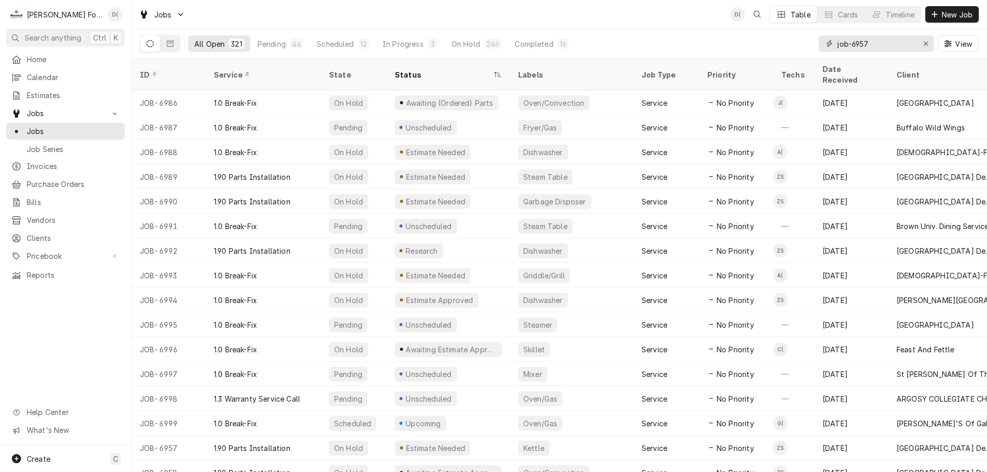
type input "job-6957"
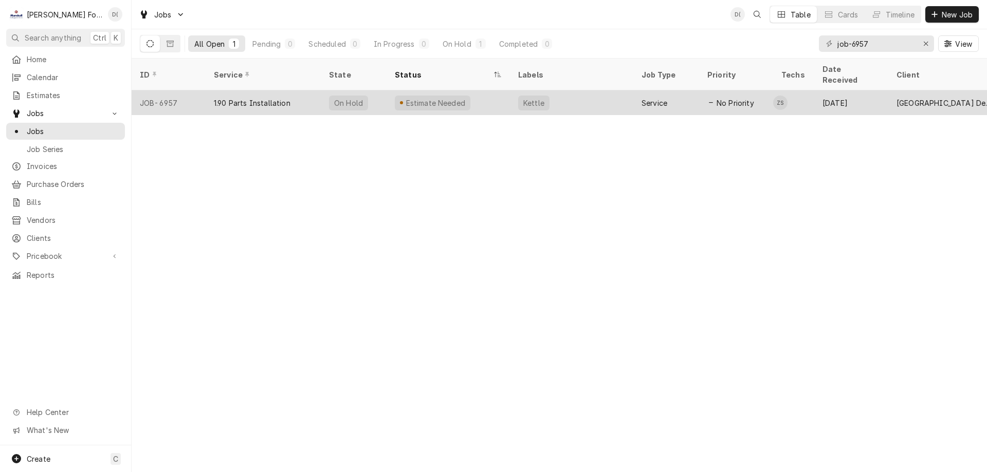
click at [495, 91] on div "Estimate Needed" at bounding box center [448, 102] width 123 height 25
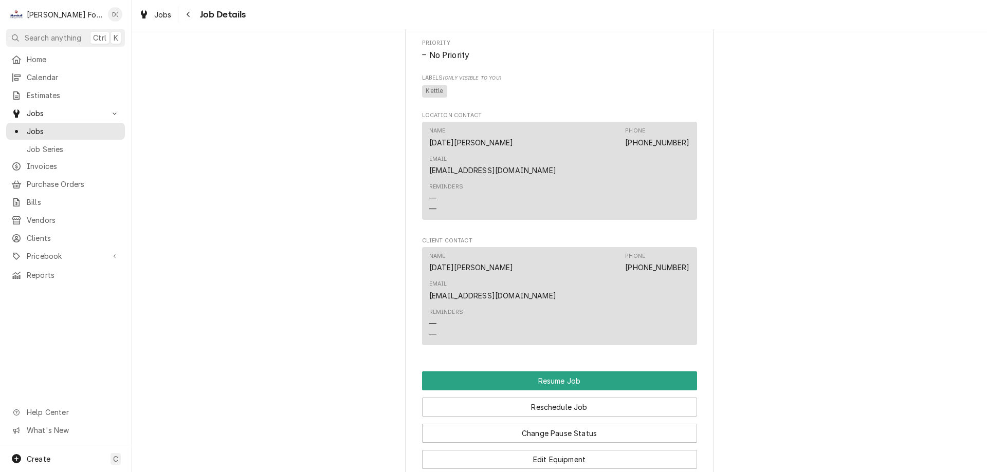
scroll to position [925, 0]
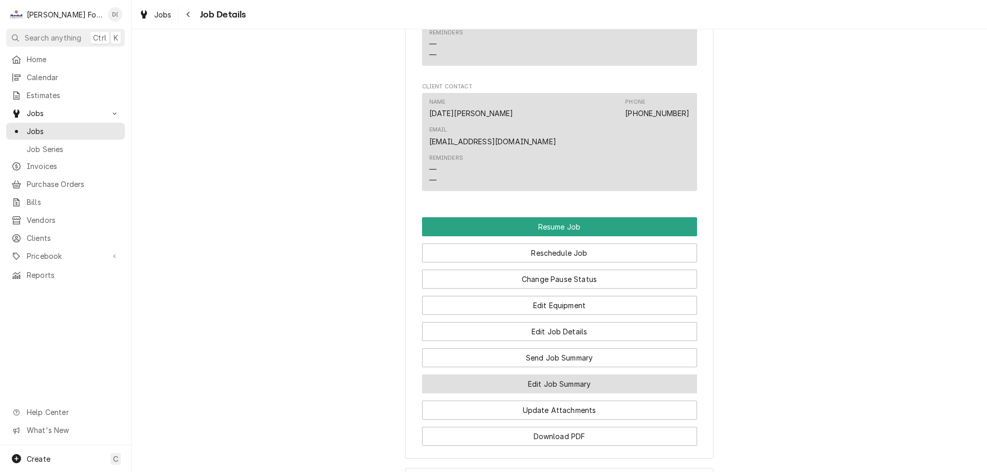
click at [557, 375] on button "Edit Job Summary" at bounding box center [559, 384] width 275 height 19
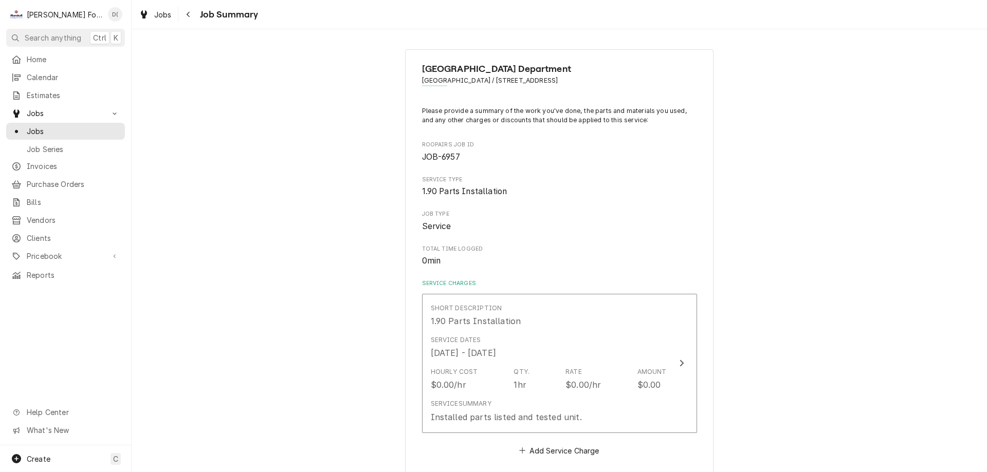
type textarea "x"
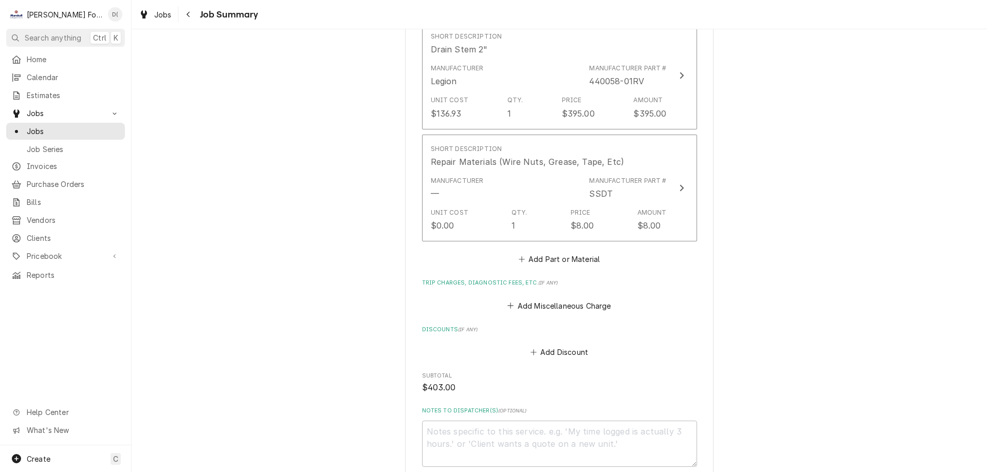
scroll to position [617, 0]
